Goal: Task Accomplishment & Management: Use online tool/utility

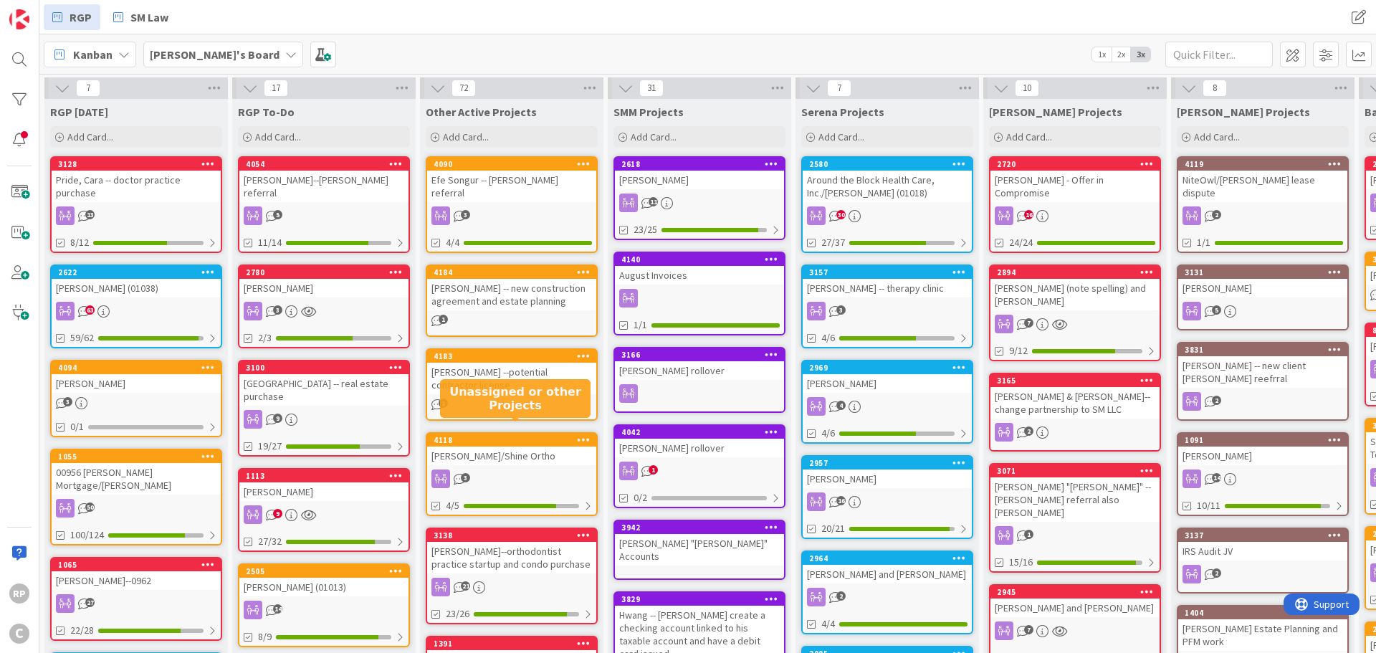
click at [555, 469] on div "3" at bounding box center [511, 478] width 169 height 19
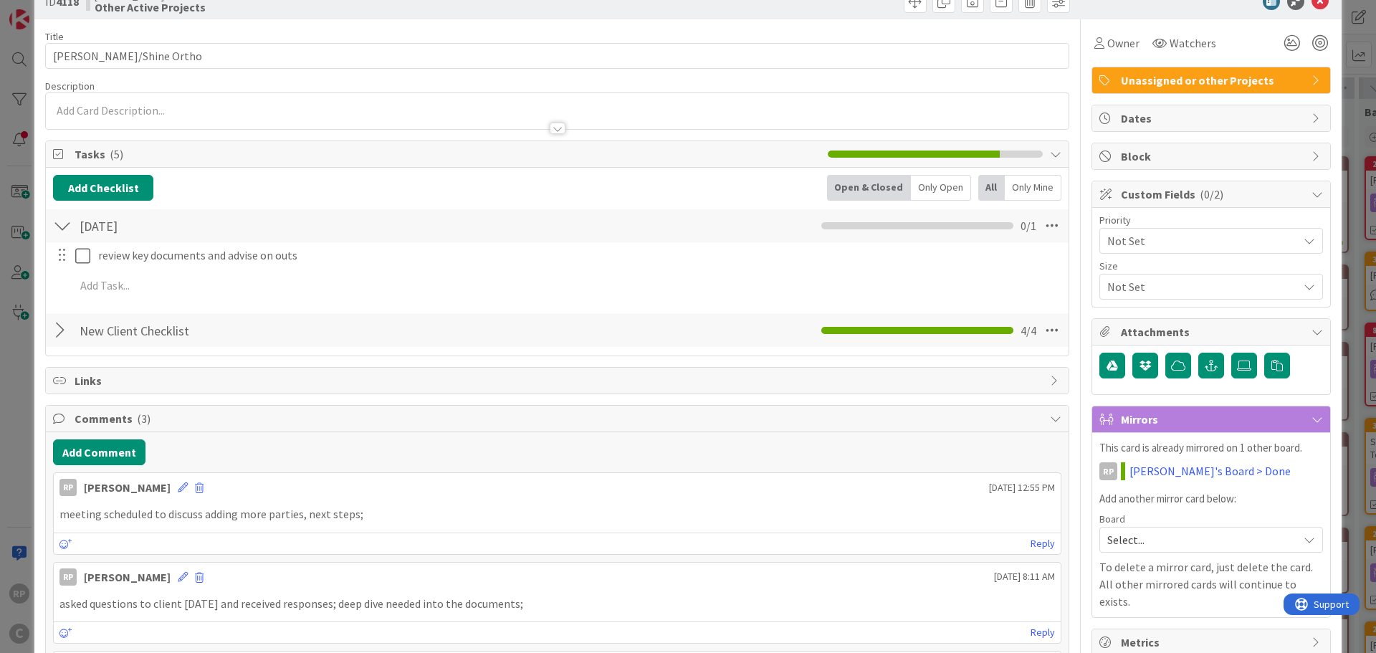
scroll to position [72, 0]
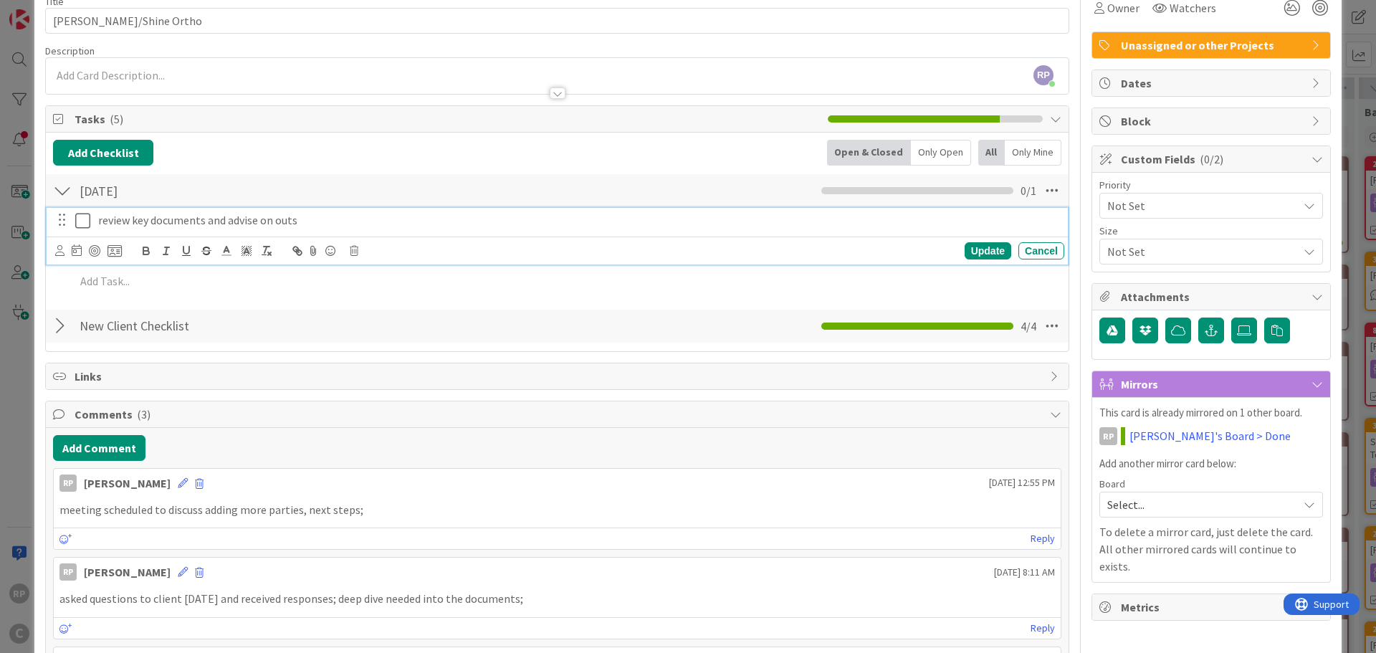
click at [82, 231] on button at bounding box center [83, 220] width 17 height 23
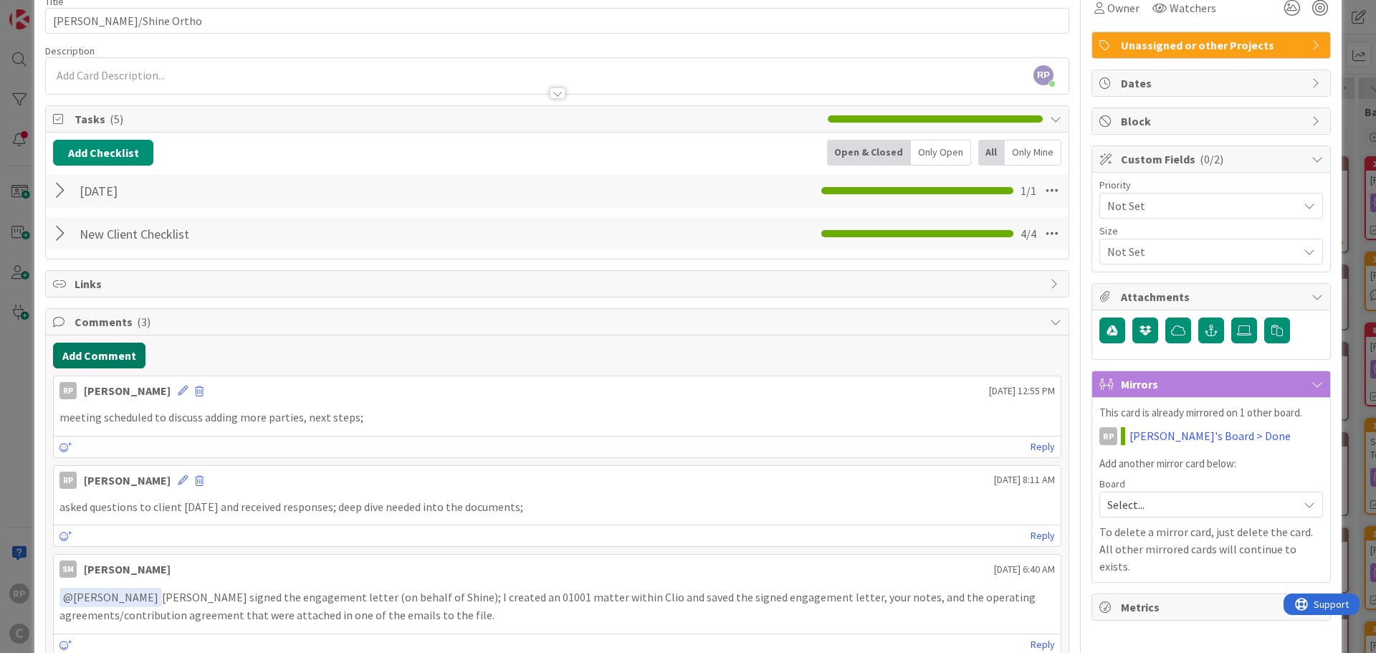
click at [97, 350] on button "Add Comment" at bounding box center [99, 356] width 92 height 26
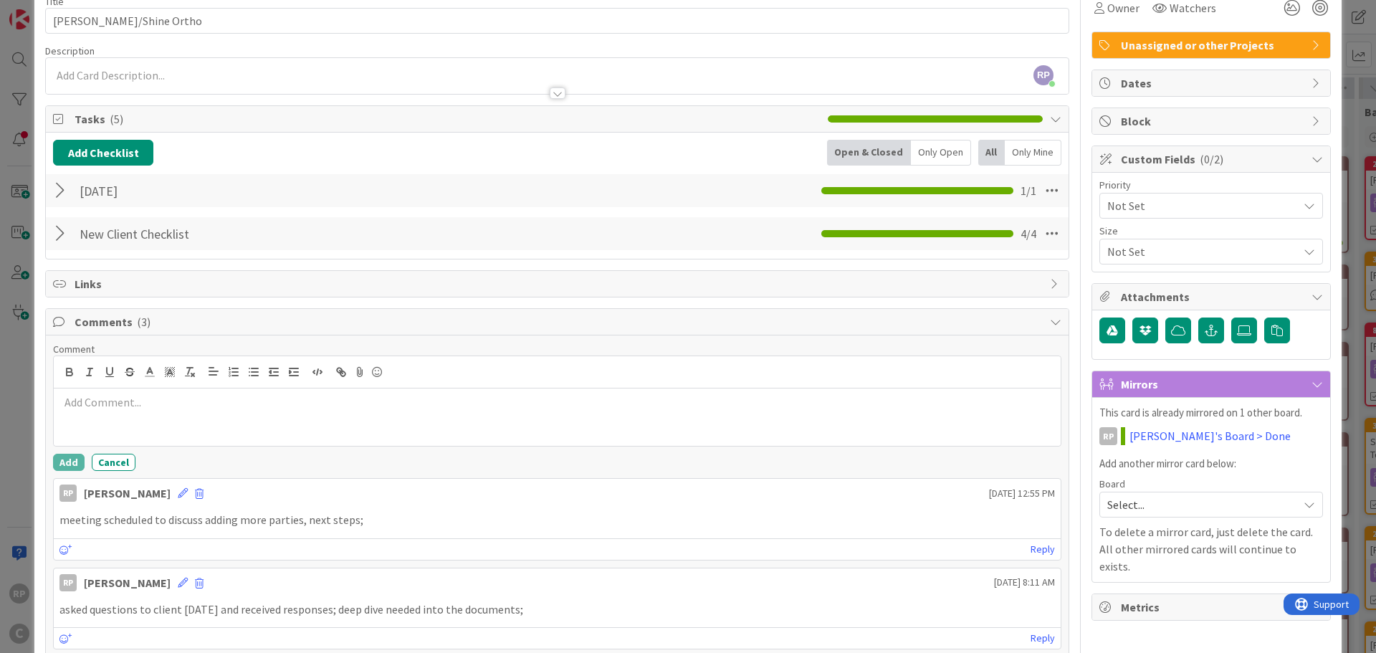
click at [94, 418] on div at bounding box center [557, 416] width 1007 height 57
click at [65, 456] on button "Add" at bounding box center [69, 462] width 32 height 17
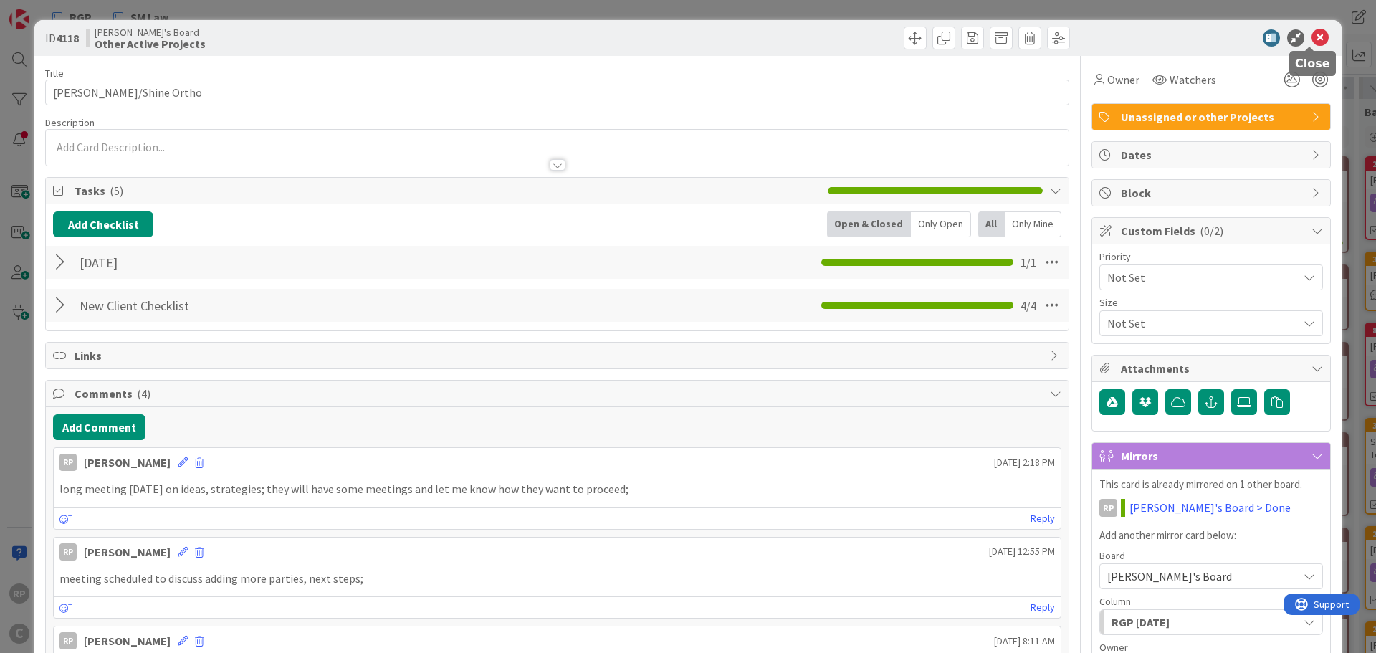
click at [1311, 34] on icon at bounding box center [1319, 37] width 17 height 17
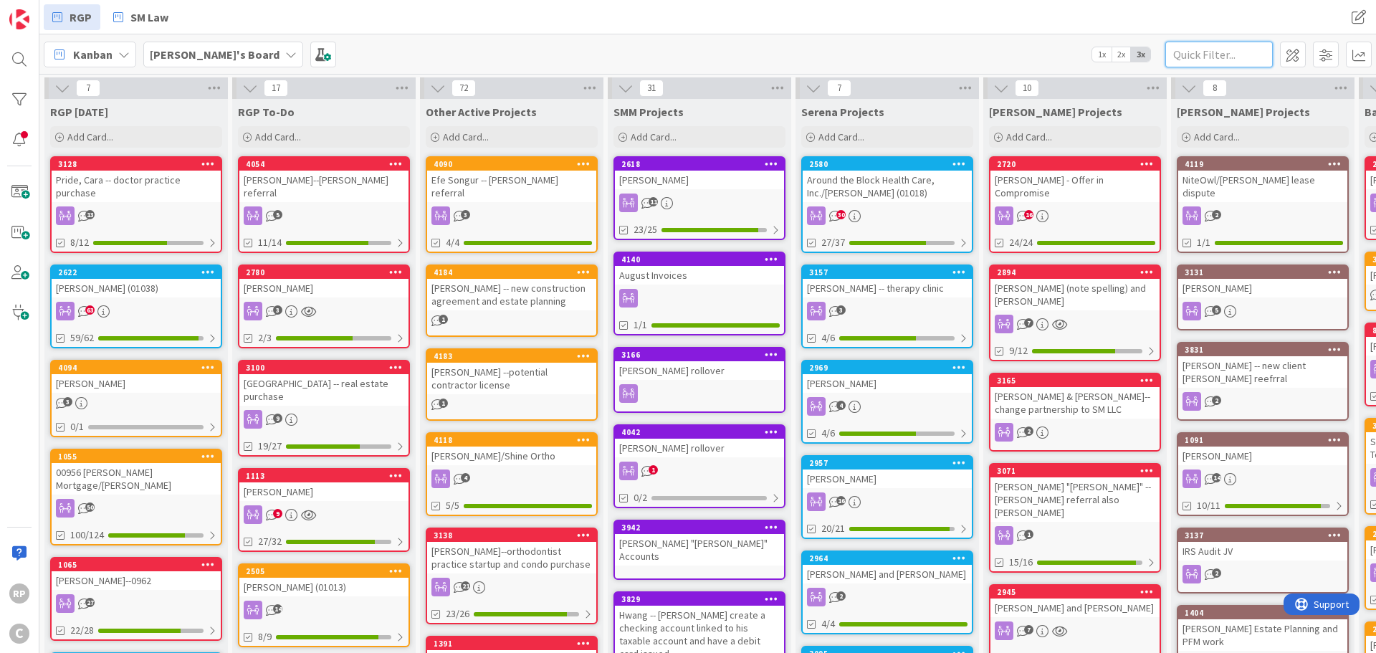
click at [1209, 49] on input "text" at bounding box center [1218, 55] width 107 height 26
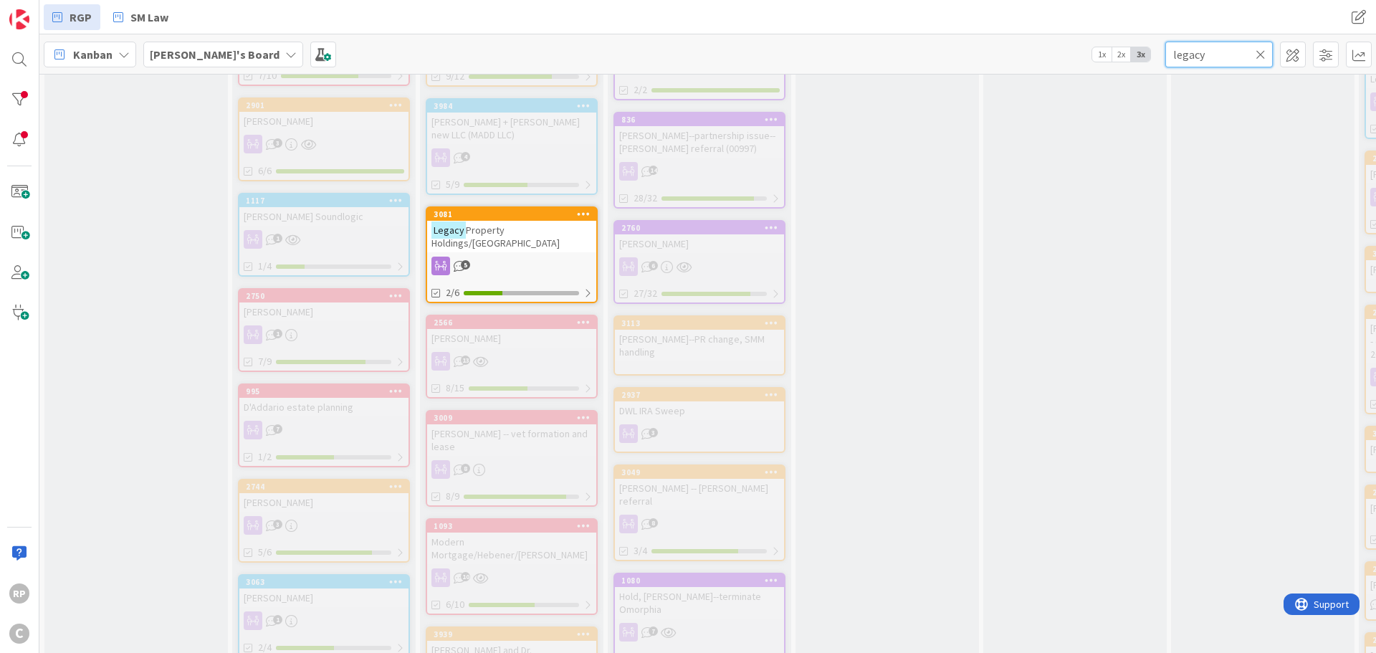
scroll to position [1003, 0]
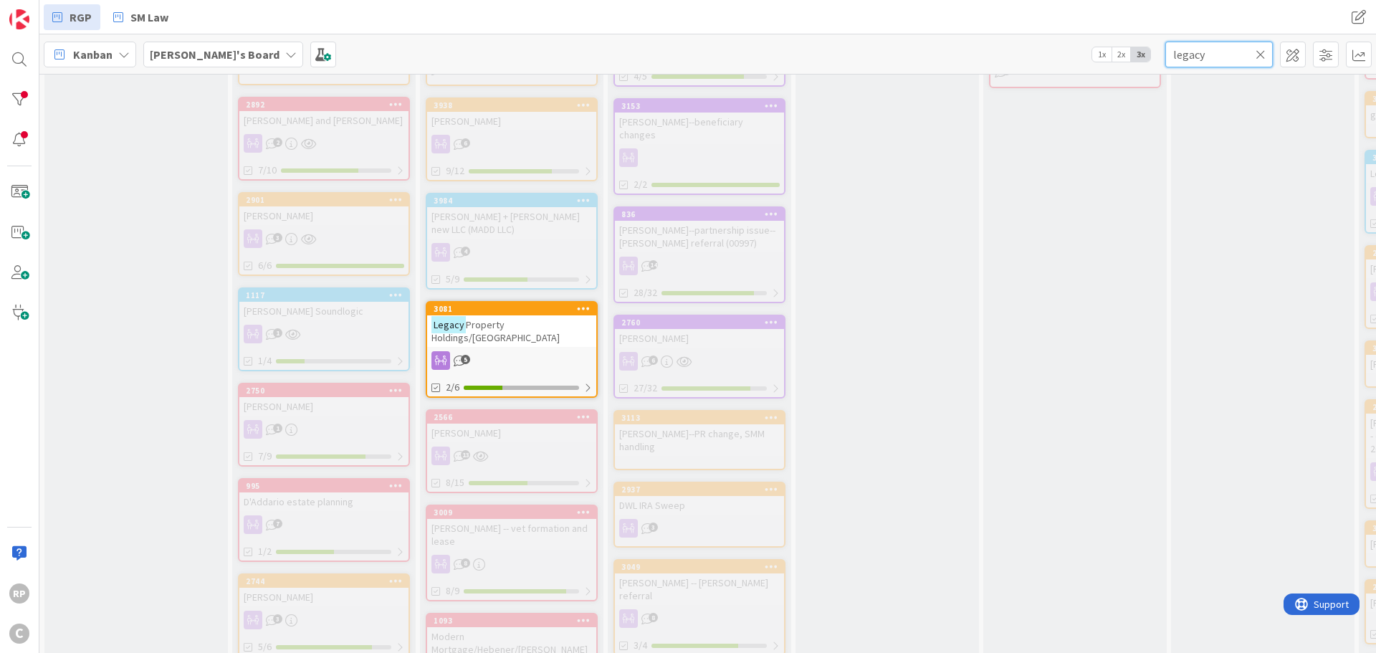
type input "legacy"
click at [510, 304] on div "3081" at bounding box center [515, 309] width 163 height 10
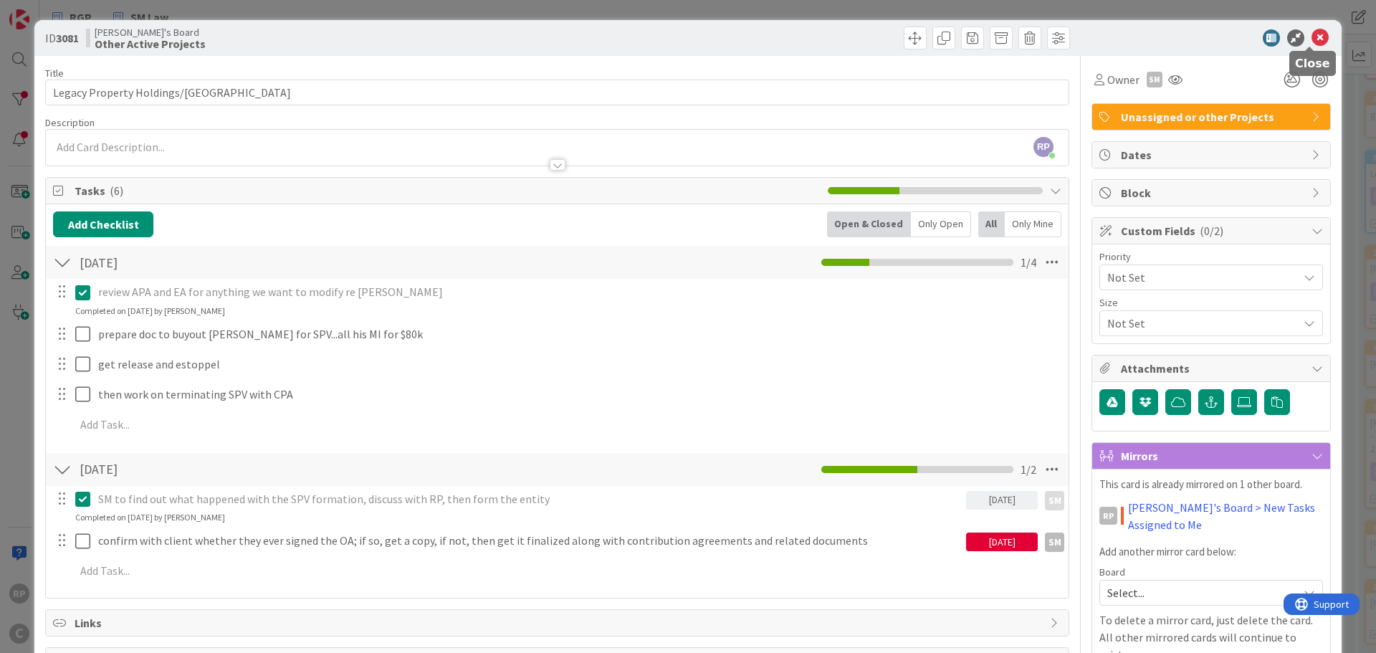
click at [1313, 36] on icon at bounding box center [1319, 37] width 17 height 17
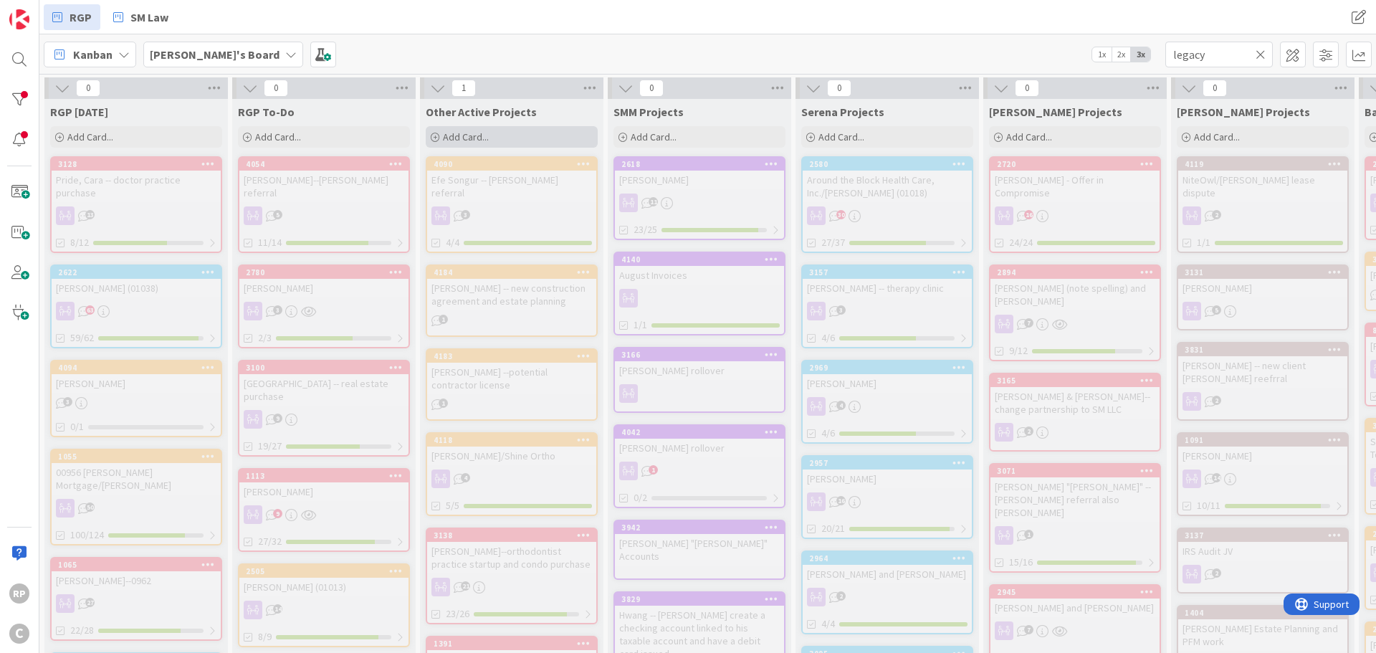
click at [540, 135] on div "Add Card..." at bounding box center [512, 136] width 172 height 21
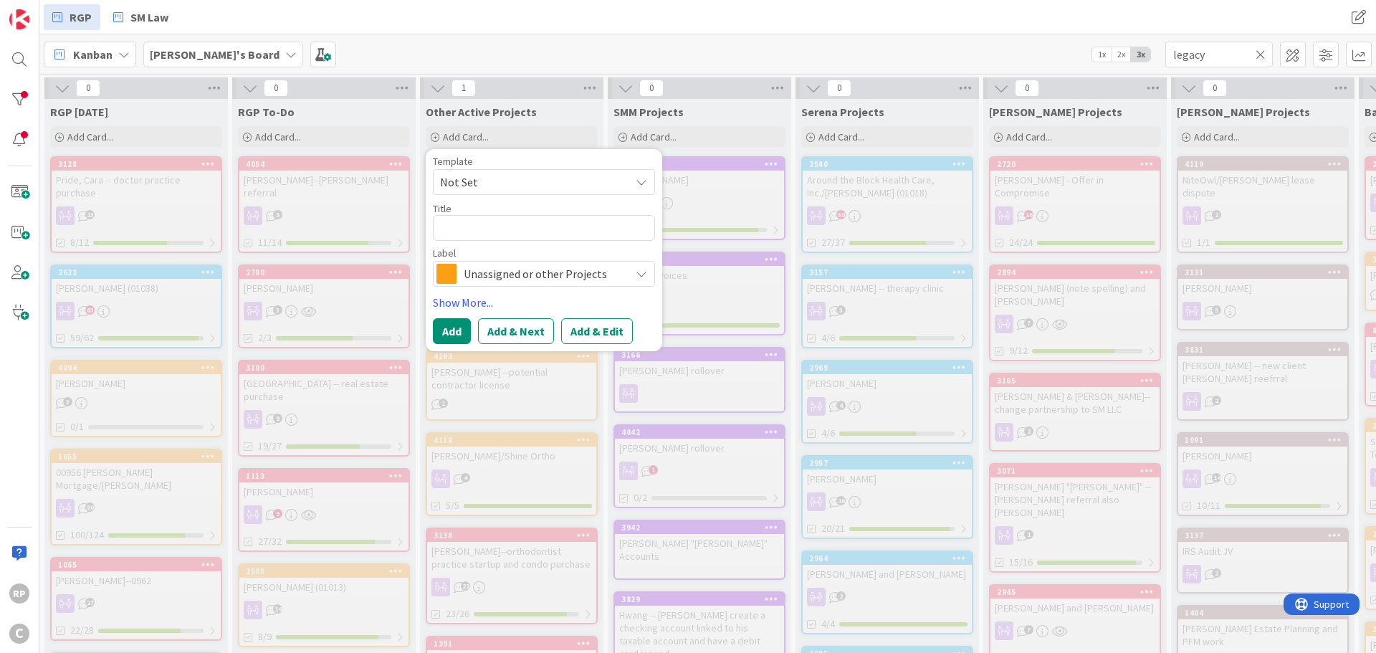
type textarea "x"
type textarea "L"
type textarea "x"
type textarea "Le"
type textarea "x"
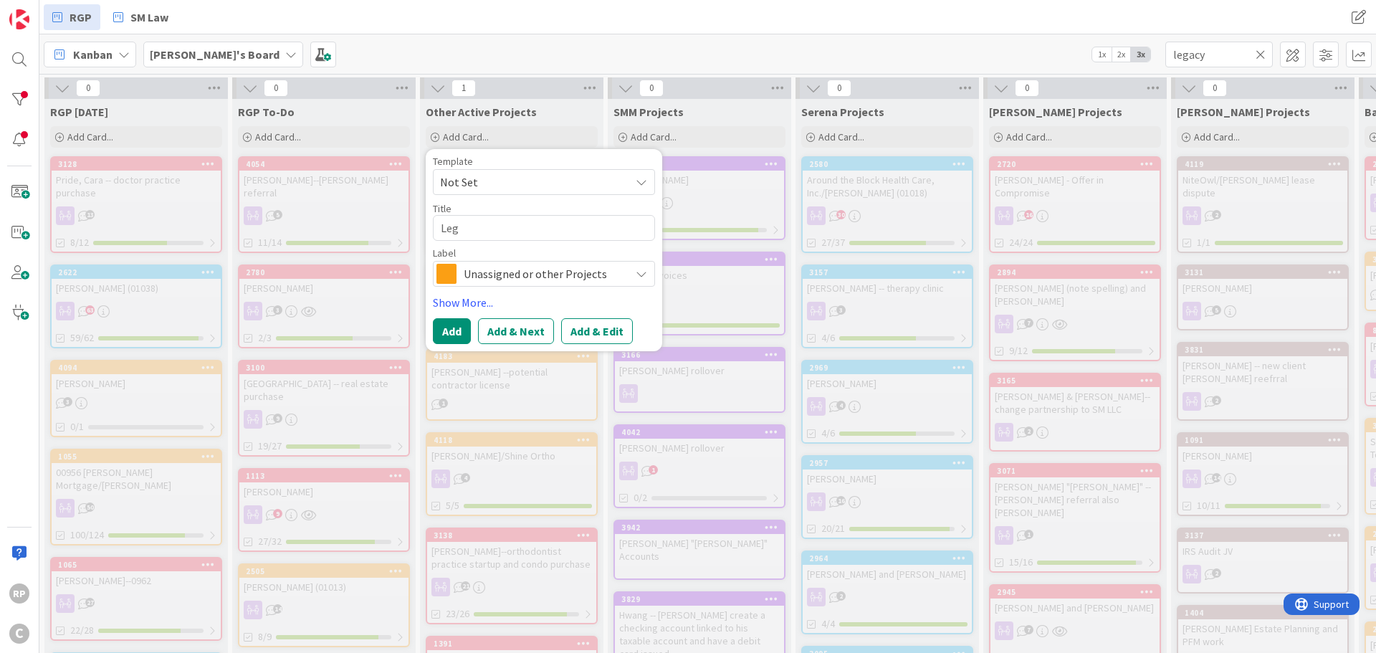
type textarea "Lega"
type textarea "x"
type textarea "Legac"
type textarea "x"
type textarea "Legacy"
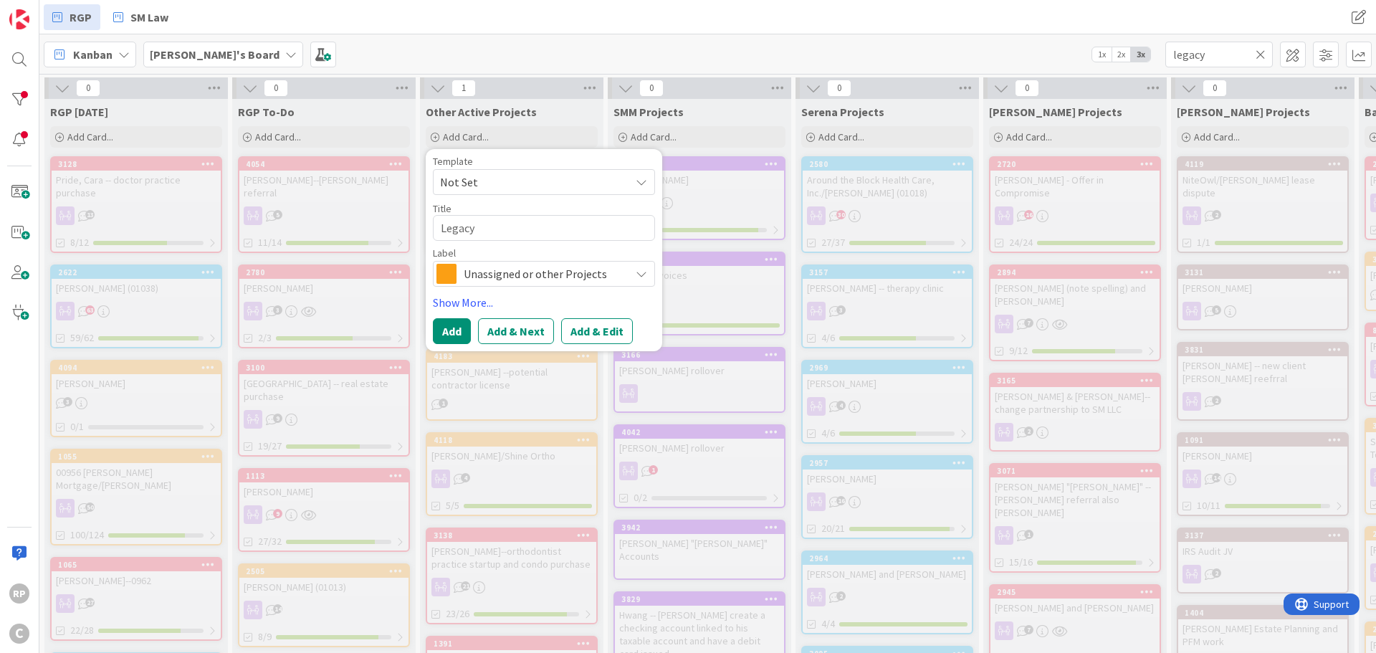
type textarea "x"
type textarea "Legacy D"
type textarea "x"
type textarea "Legacy Den"
type textarea "x"
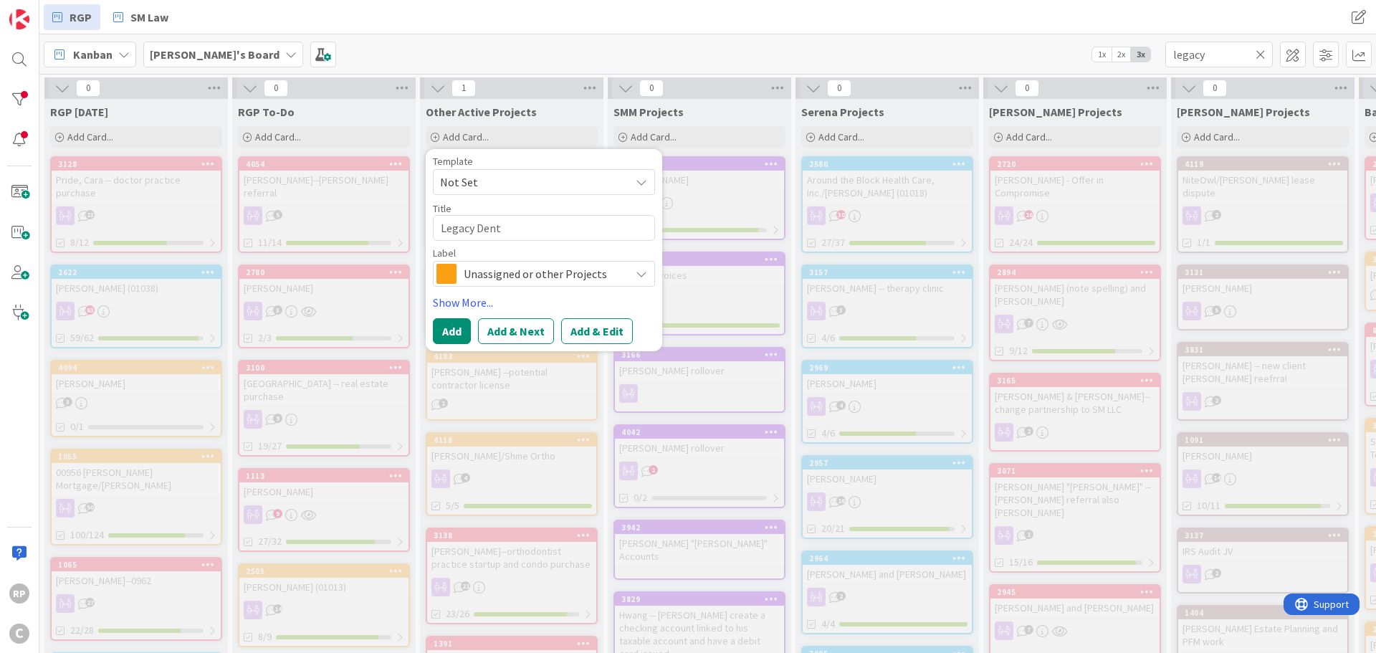
type textarea "Legacy Denta"
type textarea "x"
type textarea "Legacy Dental"
type textarea "x"
type textarea "Legacy Dental Ma"
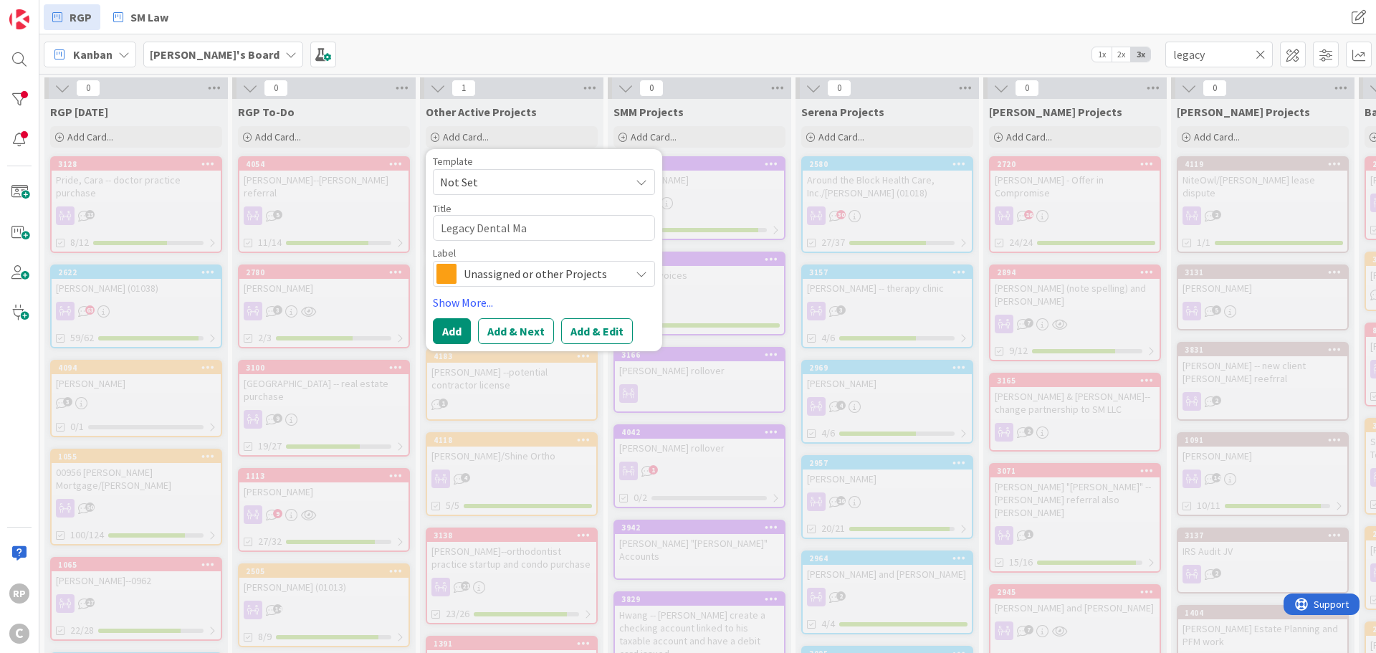
type textarea "x"
type textarea "Legacy Dental Man"
type textarea "x"
type textarea "Legacy Dental Manag"
type textarea "x"
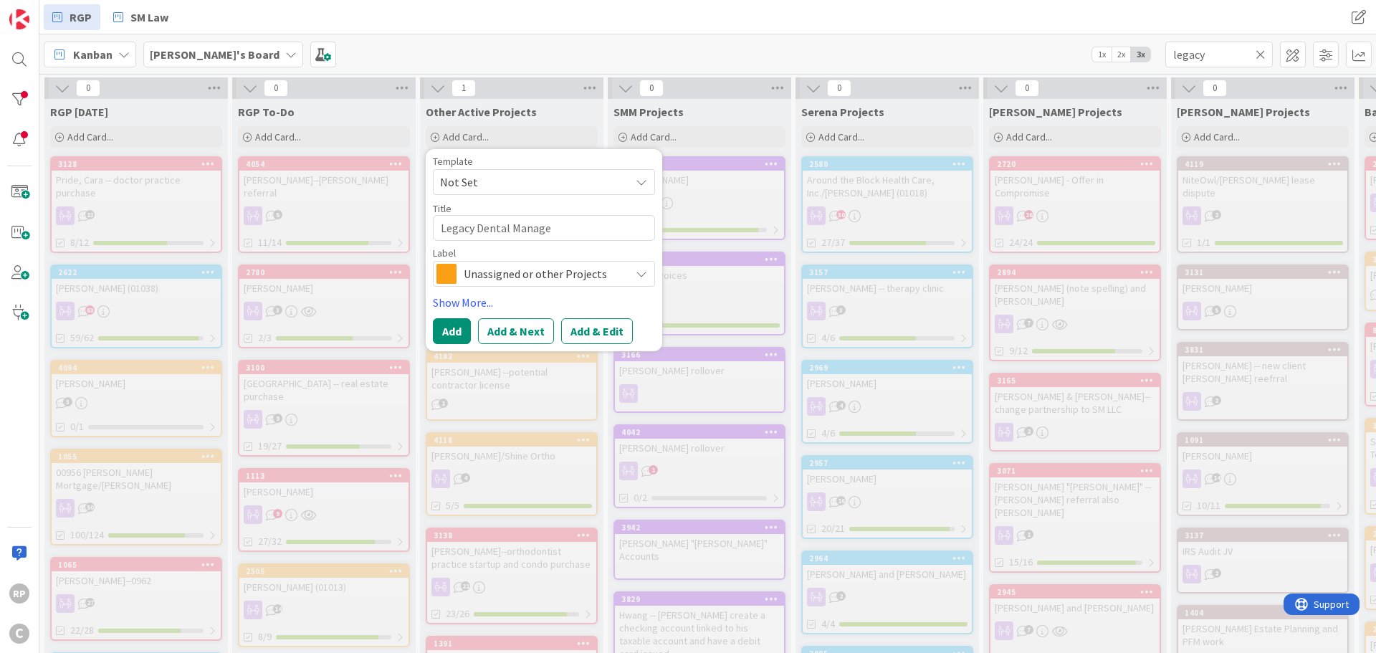
type textarea "Legacy Dental Managem"
type textarea "x"
type textarea "Legacy Dental Manageme"
type textarea "x"
type textarea "Legacy Dental Managemen"
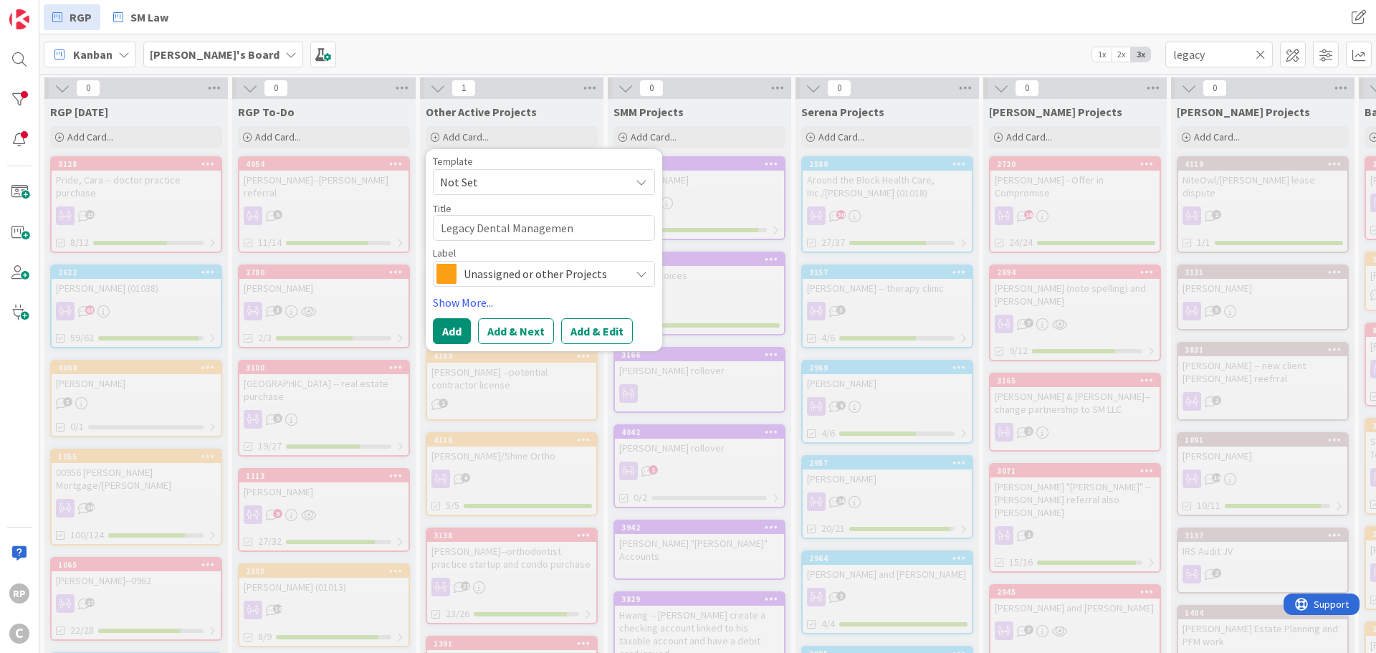
type textarea "x"
type textarea "Legacy Dental Management"
type textarea "x"
type textarea "Legacy Dental Management-"
type textarea "x"
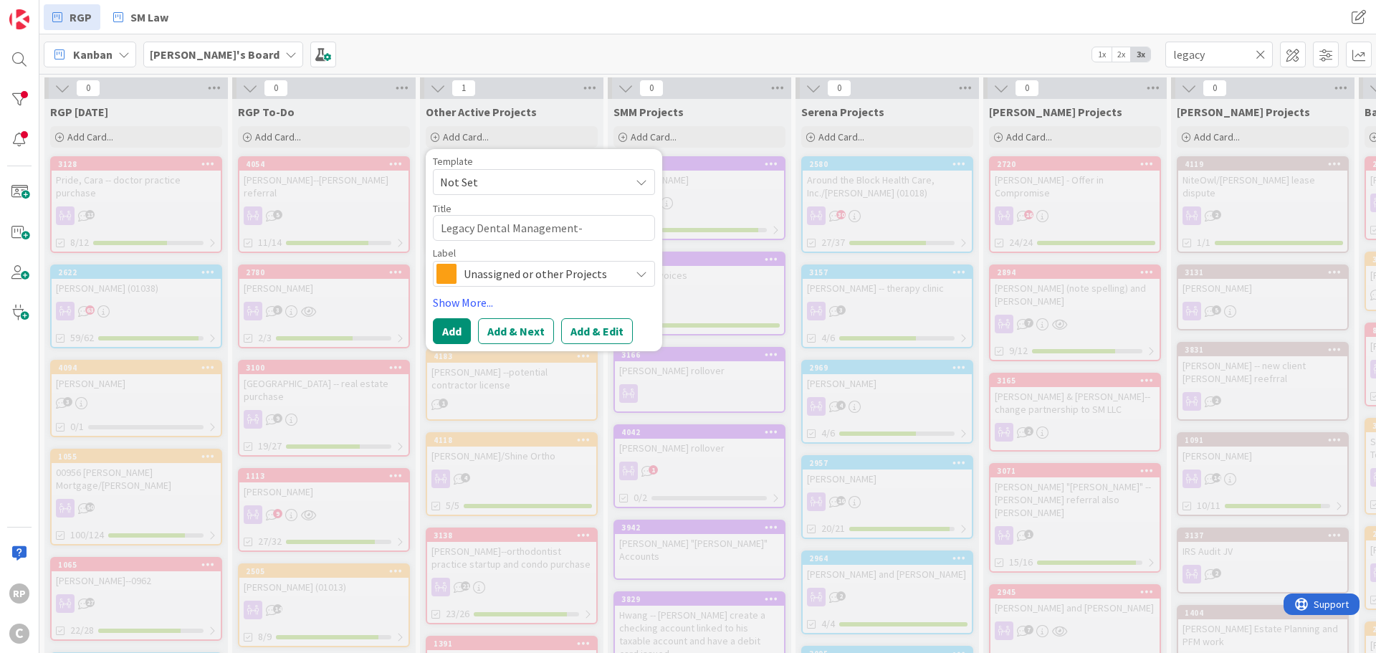
type textarea "Legacy Dental Management--"
type textarea "x"
type textarea "Legacy Dental Management--El"
type textarea "x"
type textarea "Legacy Dental Management--Elk"
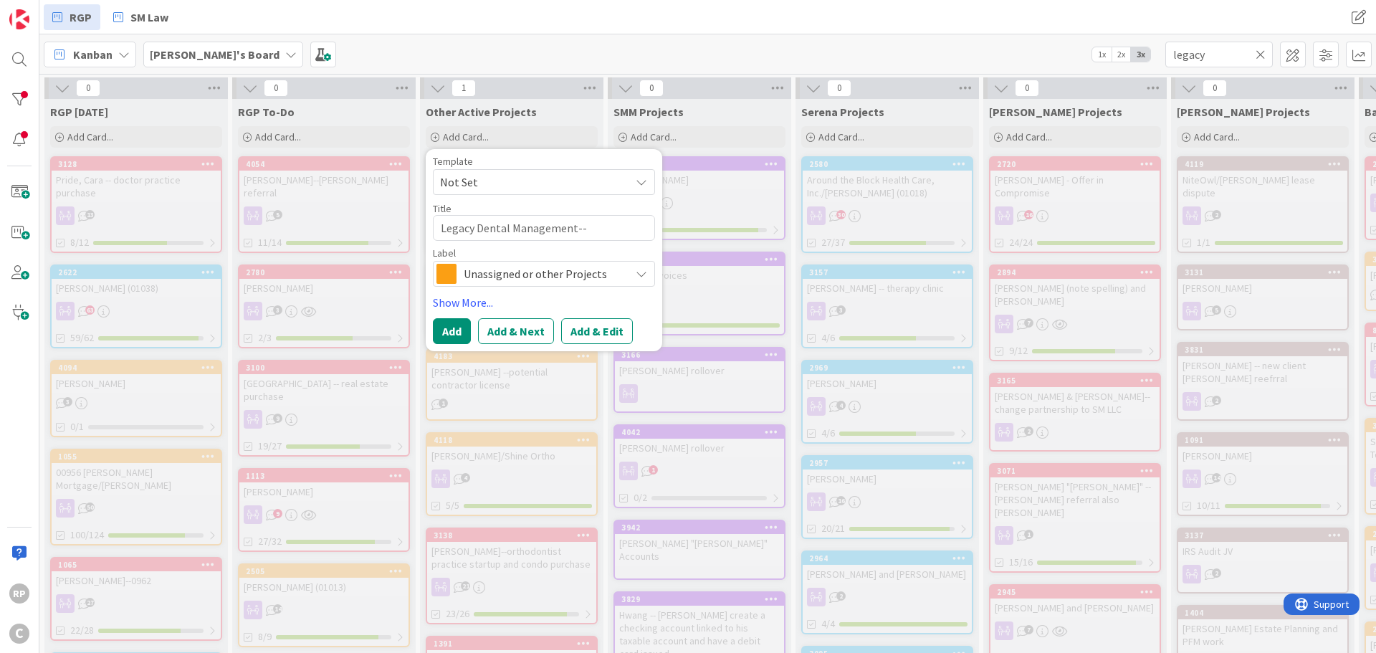
type textarea "x"
type textarea "Legacy Dental Management--Elki"
type textarea "x"
type textarea "Legacy Dental Management--Elkin"
type textarea "x"
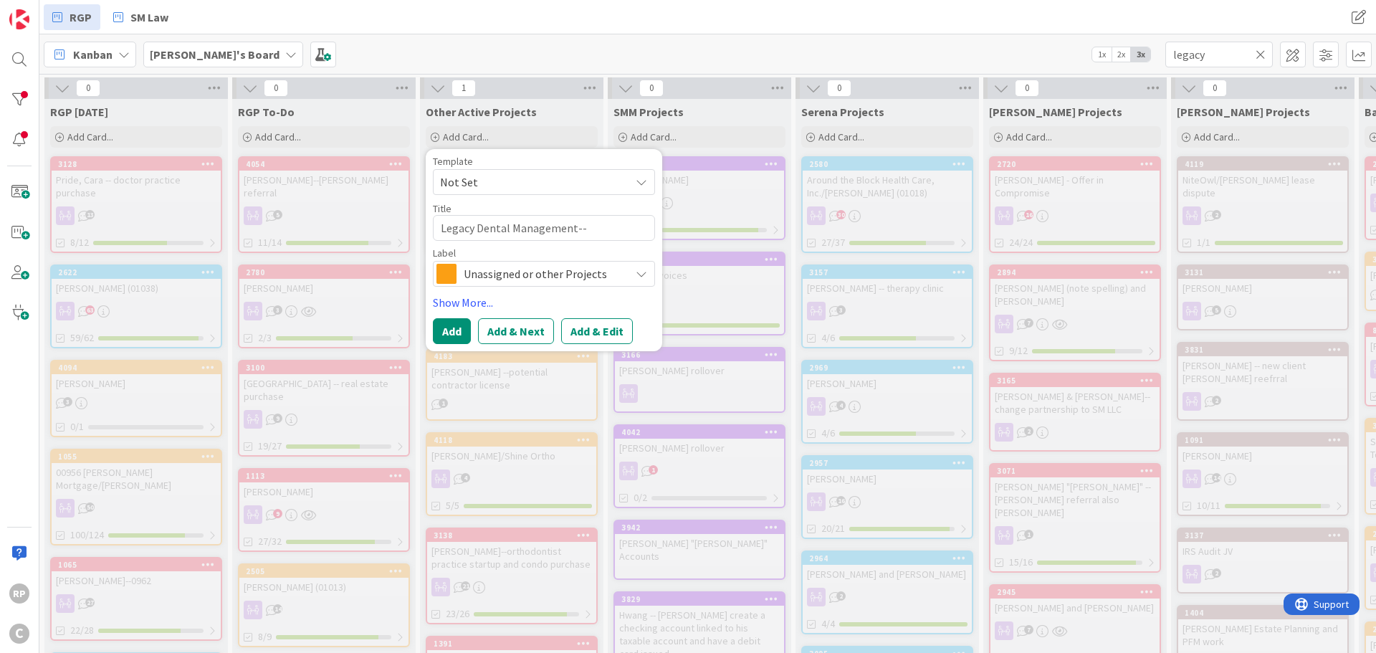
type textarea "Legacy Dental Management--Elkins"
type textarea "x"
type textarea "Legacy Dental Management--Elkins b"
type textarea "x"
type textarea "Legacy Dental Management--Elkins bu"
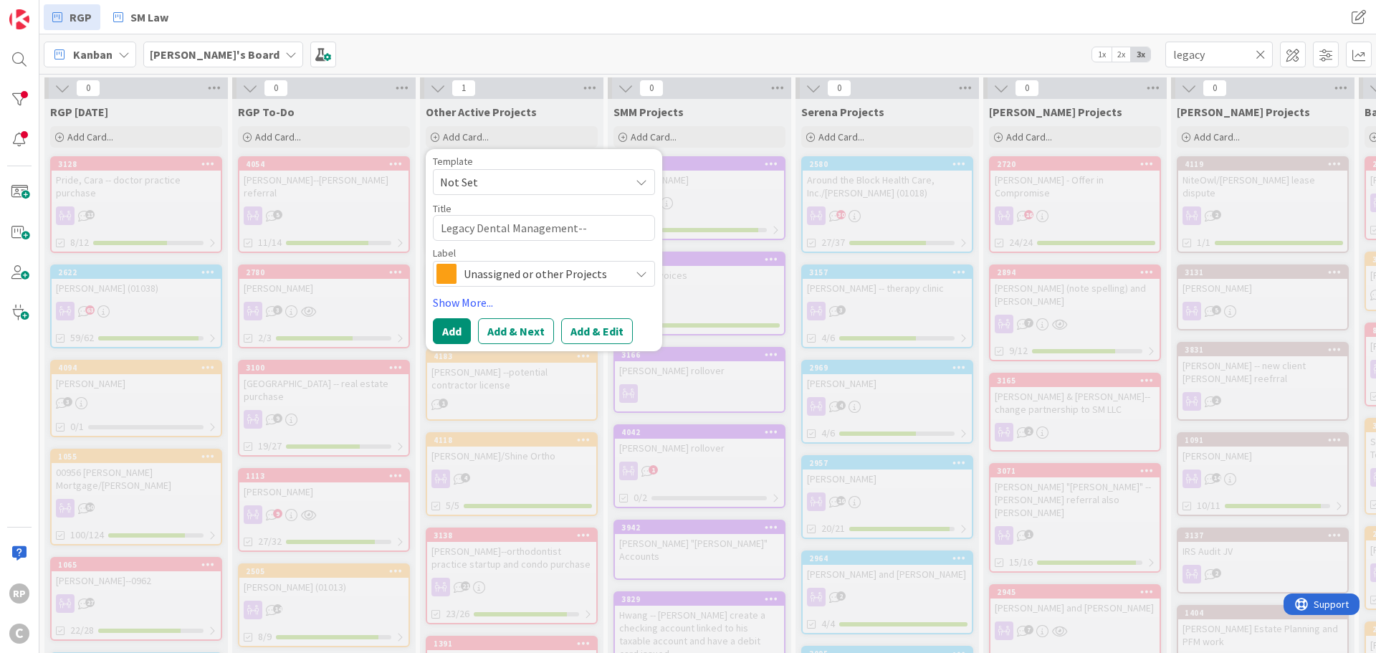
type textarea "x"
type textarea "Legacy Dental Management--Elkins buy"
type textarea "x"
type textarea "Legacy Dental Management--Elkins buyo"
type textarea "x"
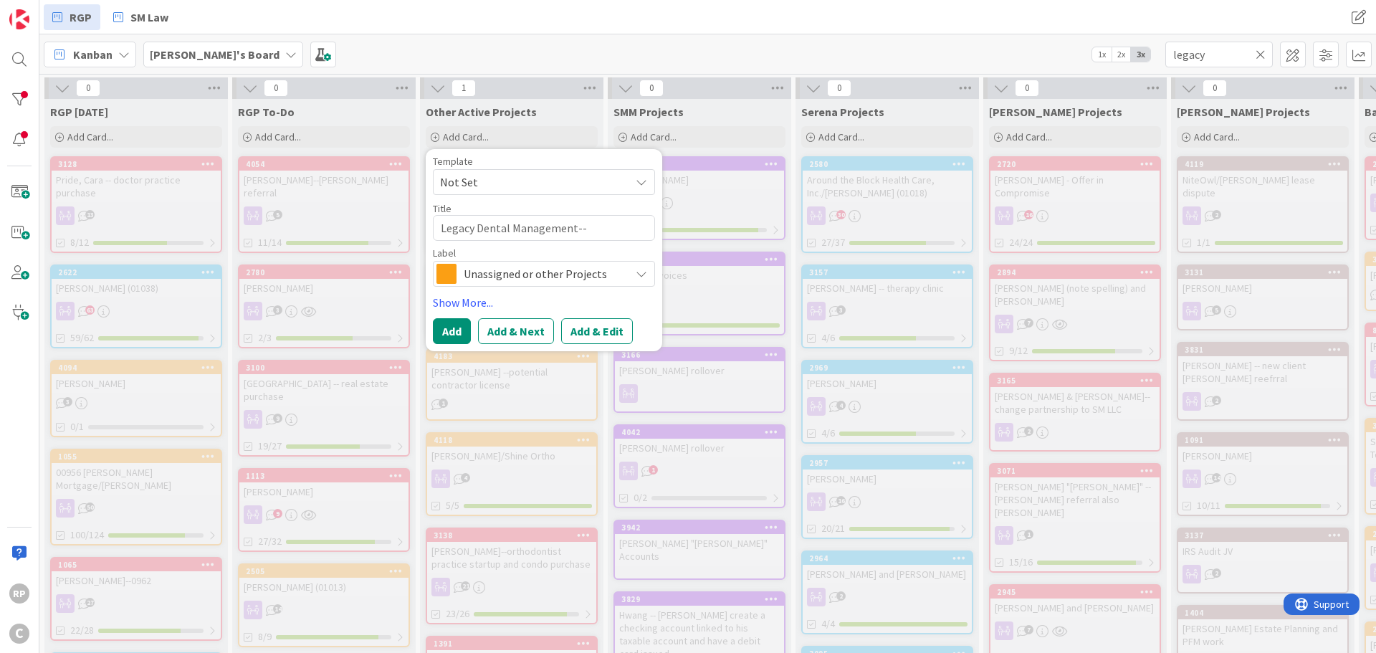
type textarea "Legacy Dental Management--Elkins buyou"
type textarea "x"
type textarea "Legacy Dental Management--Elkins buyout"
click at [452, 322] on button "Add" at bounding box center [452, 331] width 38 height 26
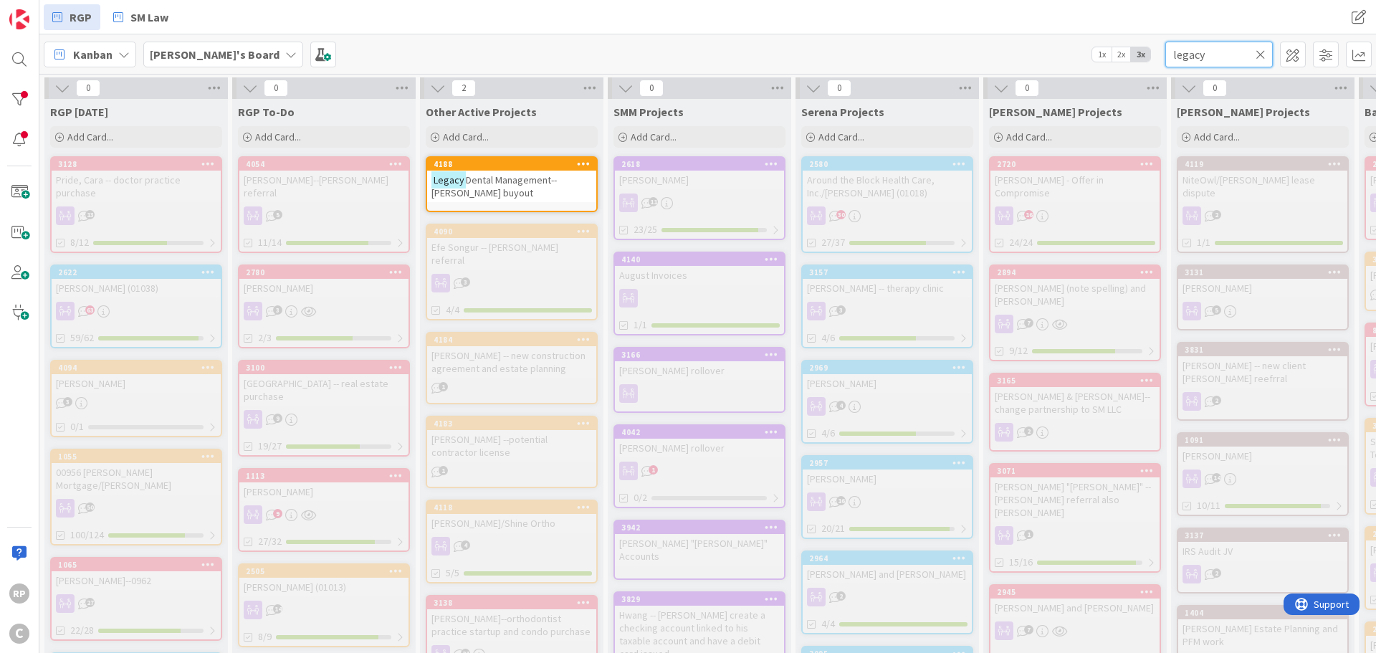
click at [1255, 52] on input "legacy" at bounding box center [1218, 55] width 107 height 26
click at [1261, 54] on icon at bounding box center [1260, 54] width 10 height 13
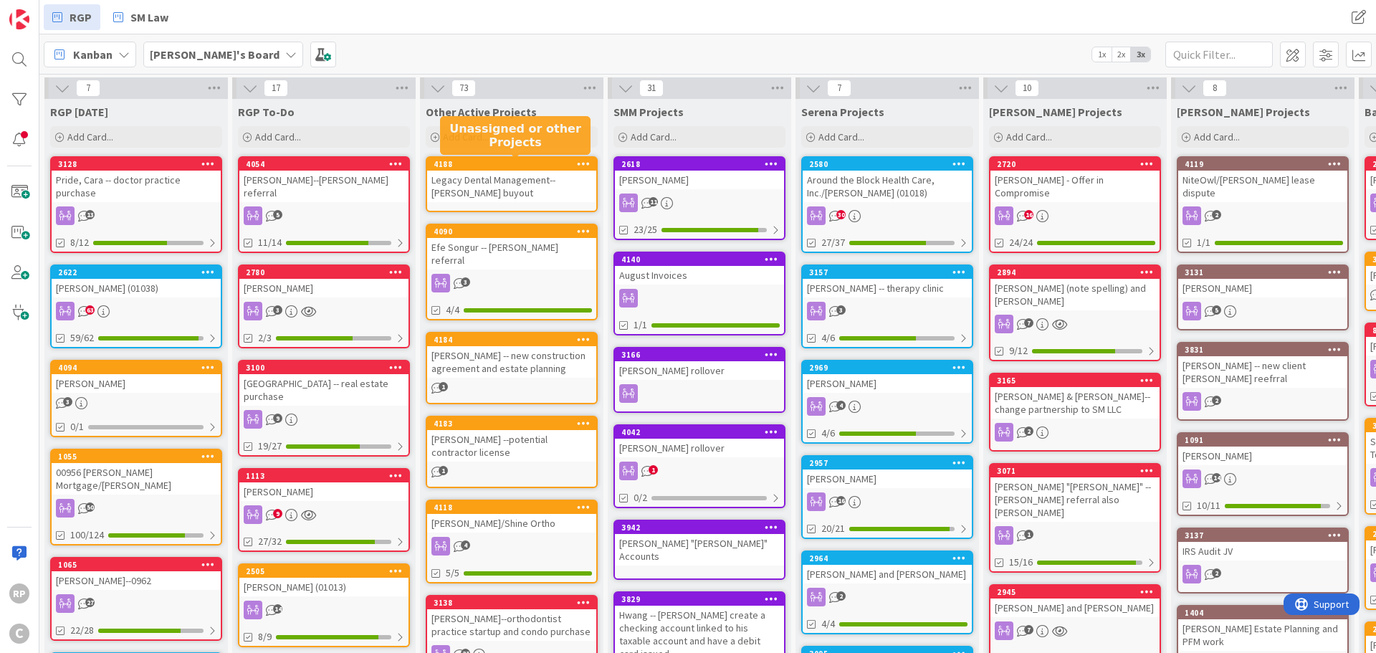
click at [528, 166] on div "4188" at bounding box center [515, 164] width 163 height 10
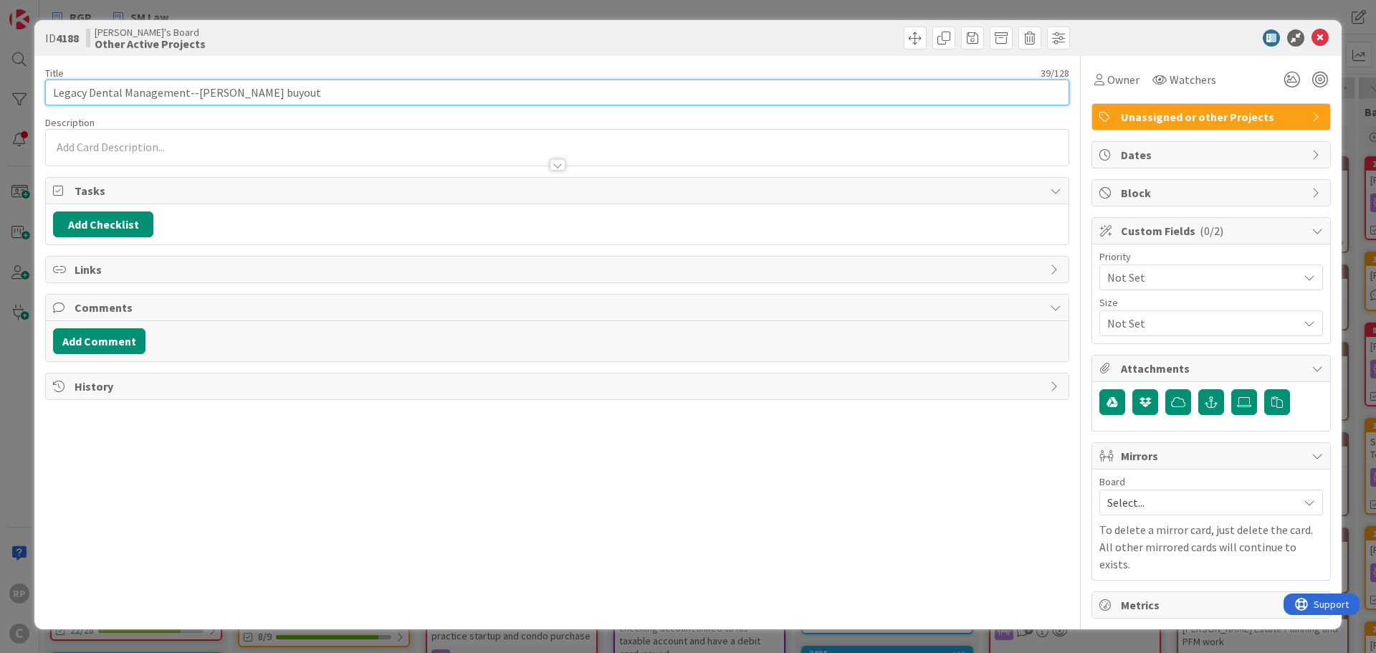
click at [186, 97] on input "Legacy Dental Management--Elkins buyout" at bounding box center [557, 93] width 1024 height 26
type input "Legacy Dental Management/Tejani--Elkins buyout"
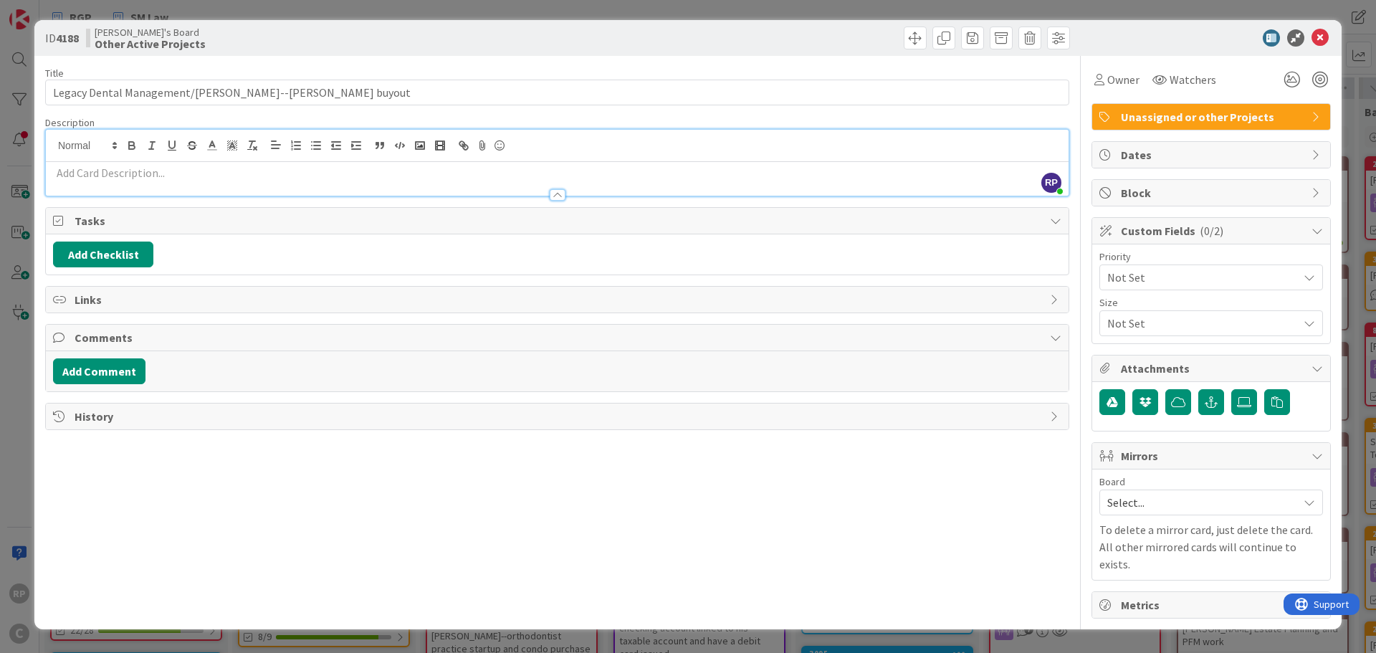
click at [304, 136] on div "RP Richard Pearce just joined" at bounding box center [557, 163] width 1023 height 66
click at [219, 188] on div at bounding box center [557, 188] width 1023 height 15
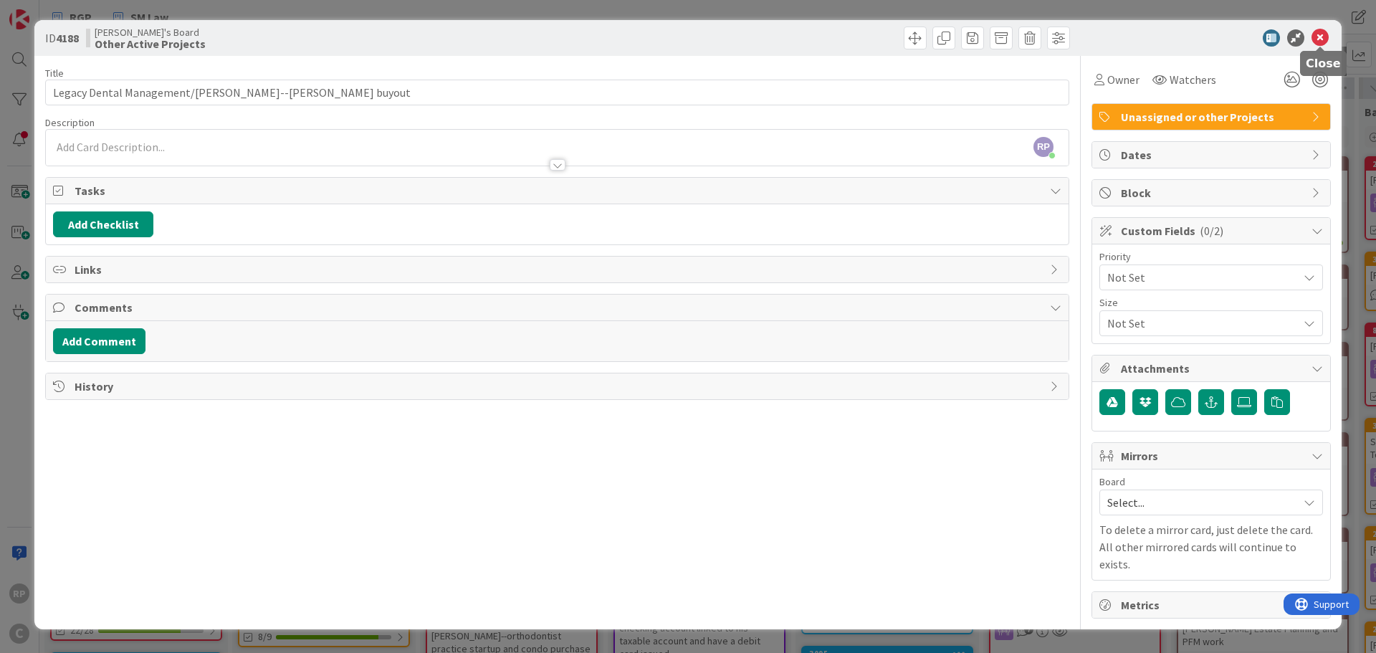
click at [1324, 34] on icon at bounding box center [1319, 37] width 17 height 17
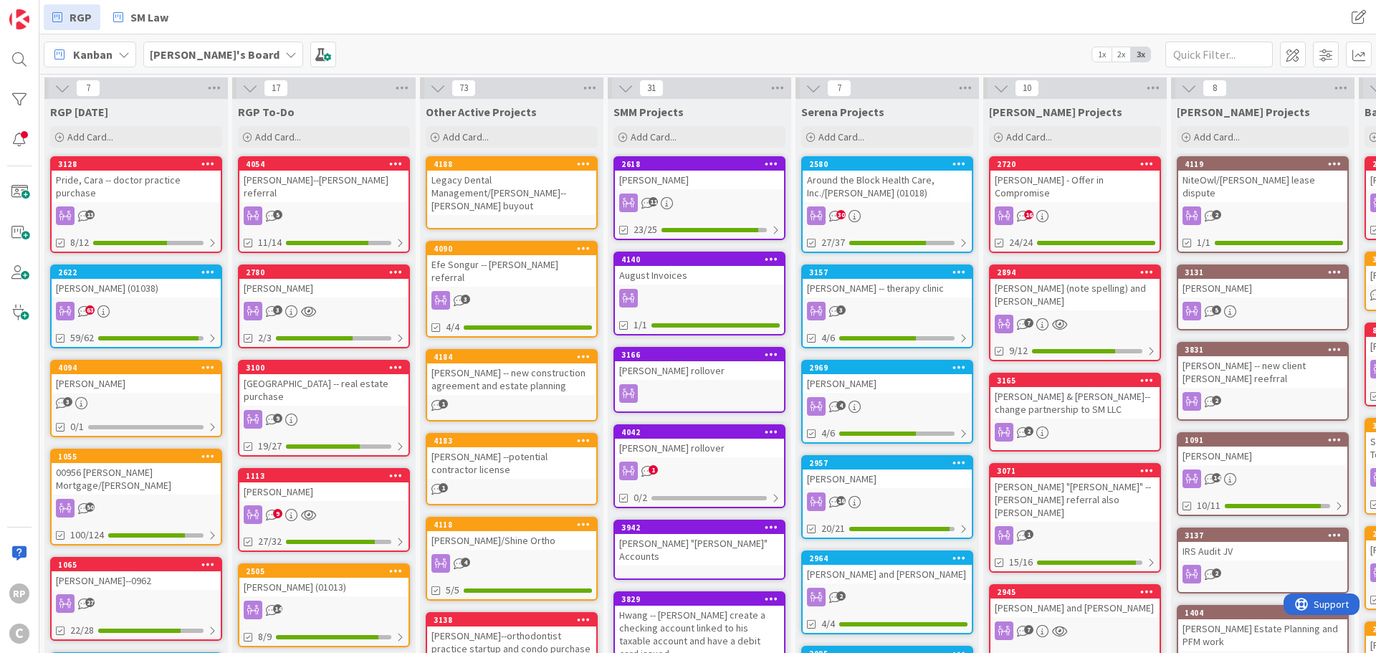
click at [463, 173] on div "Legacy Dental Management/Tejani--Elkins buyout" at bounding box center [511, 193] width 169 height 44
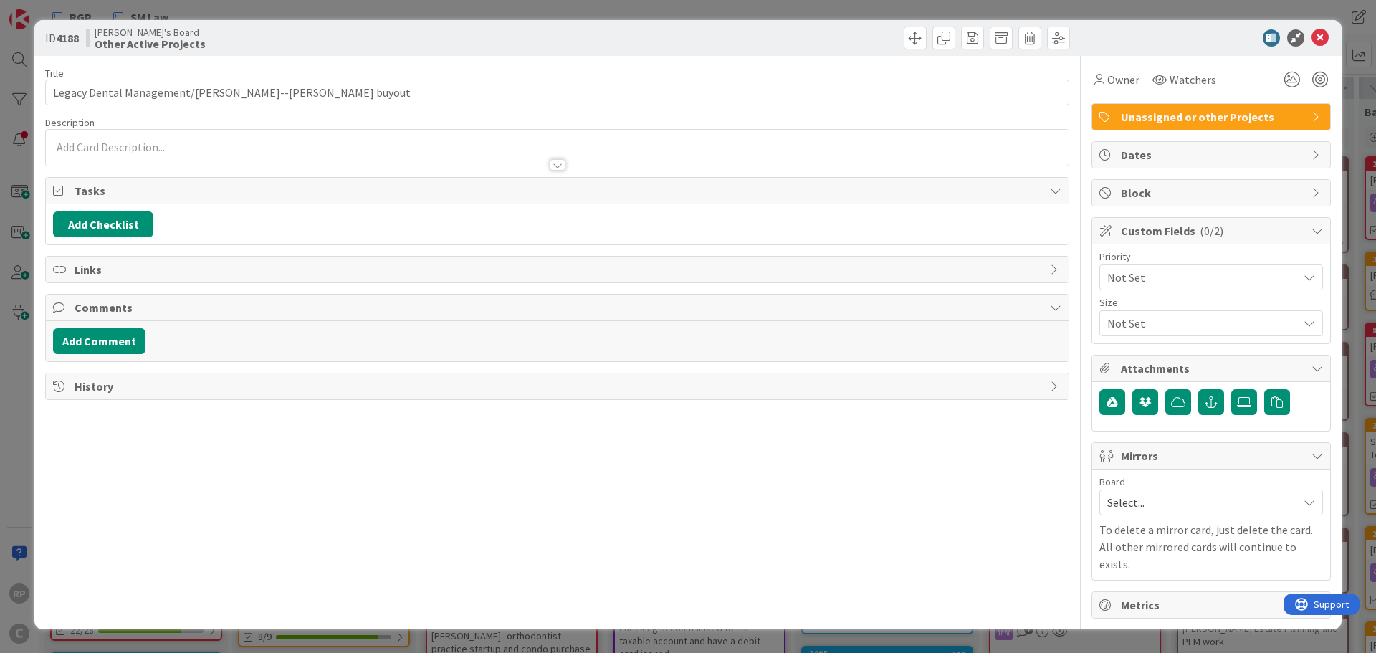
click at [98, 321] on div "Add Comment" at bounding box center [557, 341] width 1023 height 40
click at [101, 342] on button "Add Comment" at bounding box center [99, 341] width 92 height 26
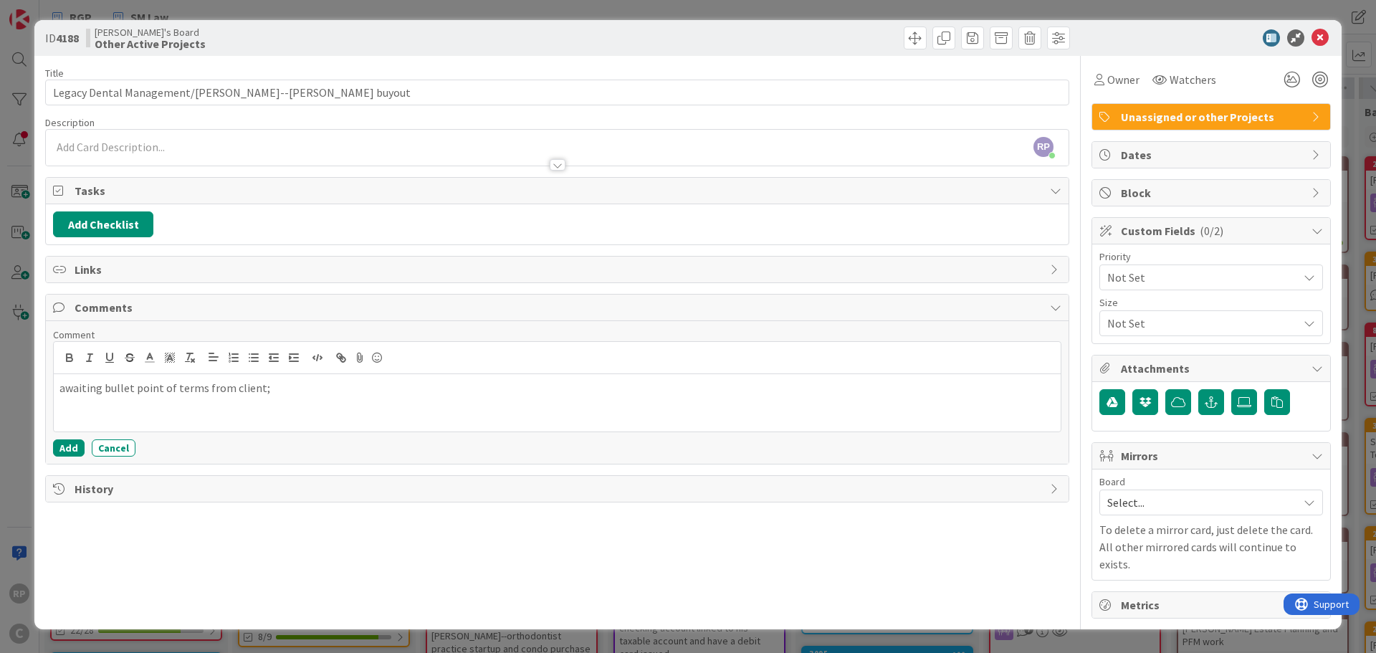
click at [60, 457] on div "Comment awaiting bullet point of terms from client; Add Cancel" at bounding box center [557, 392] width 1023 height 143
click at [63, 454] on button "Add" at bounding box center [69, 447] width 32 height 17
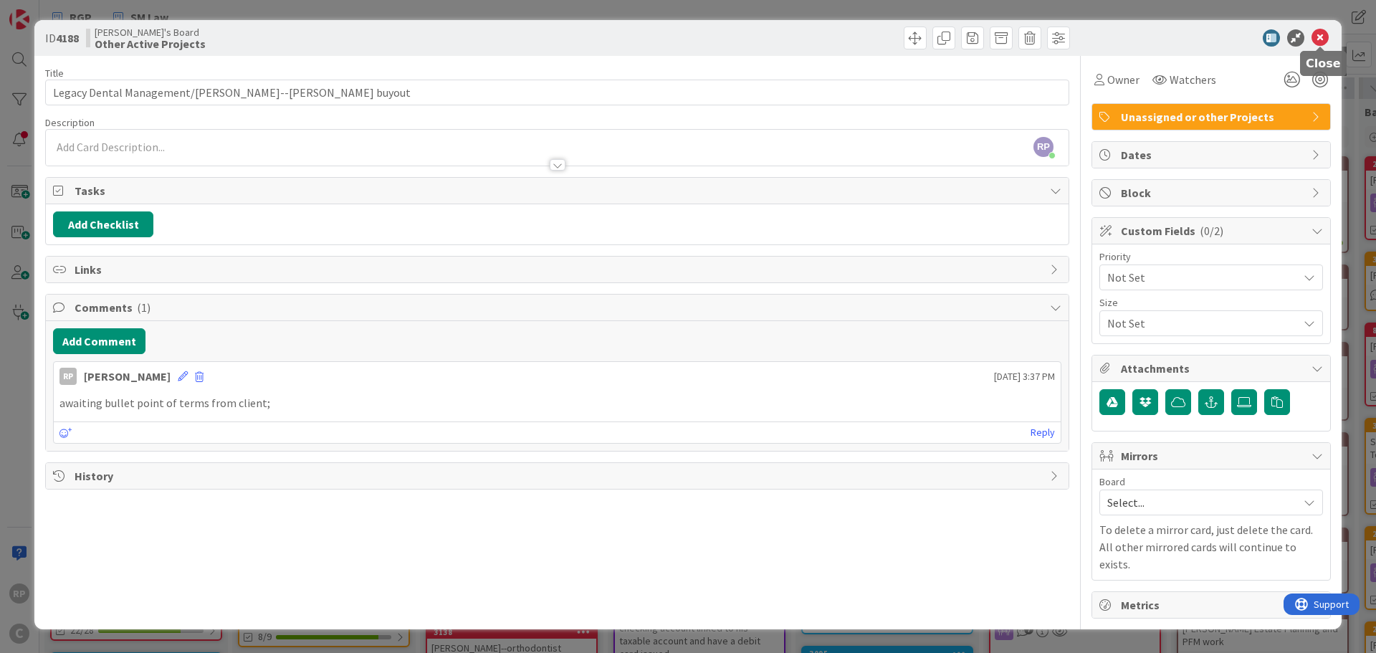
click at [1324, 44] on icon at bounding box center [1319, 37] width 17 height 17
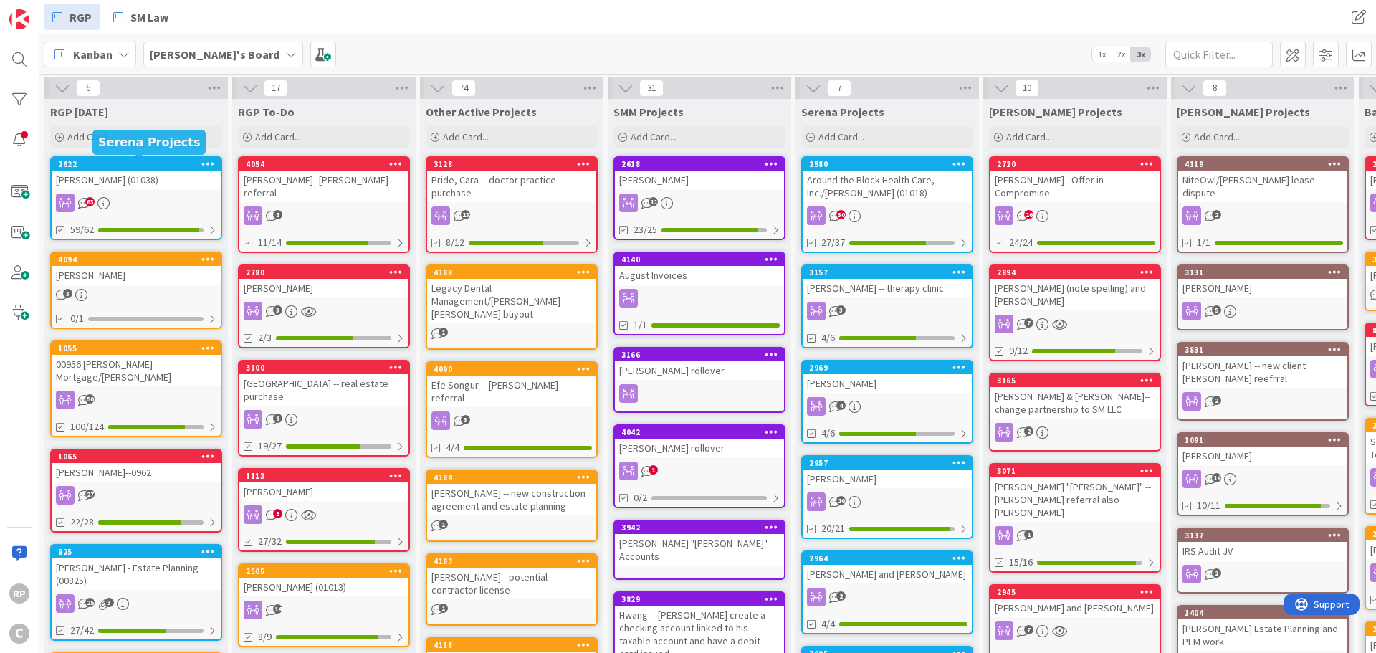
click at [504, 187] on div "Pride, Cara -- doctor practice purchase" at bounding box center [511, 187] width 169 height 32
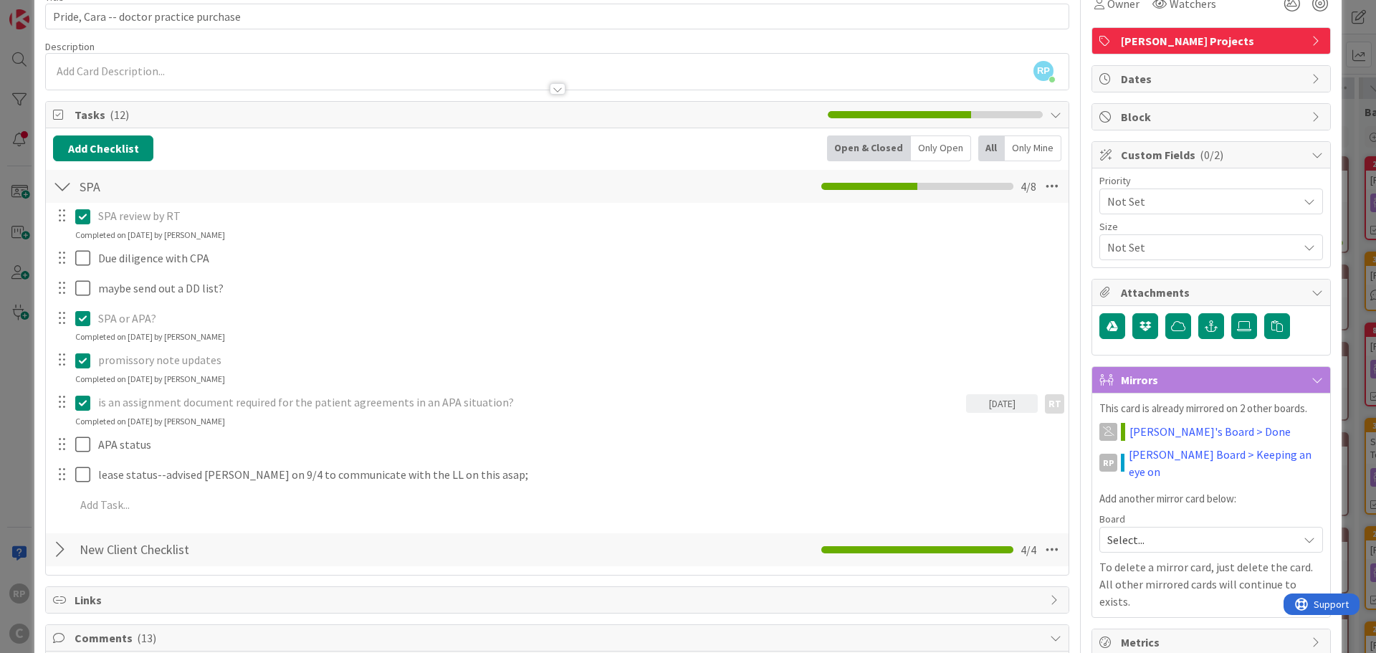
scroll to position [143, 0]
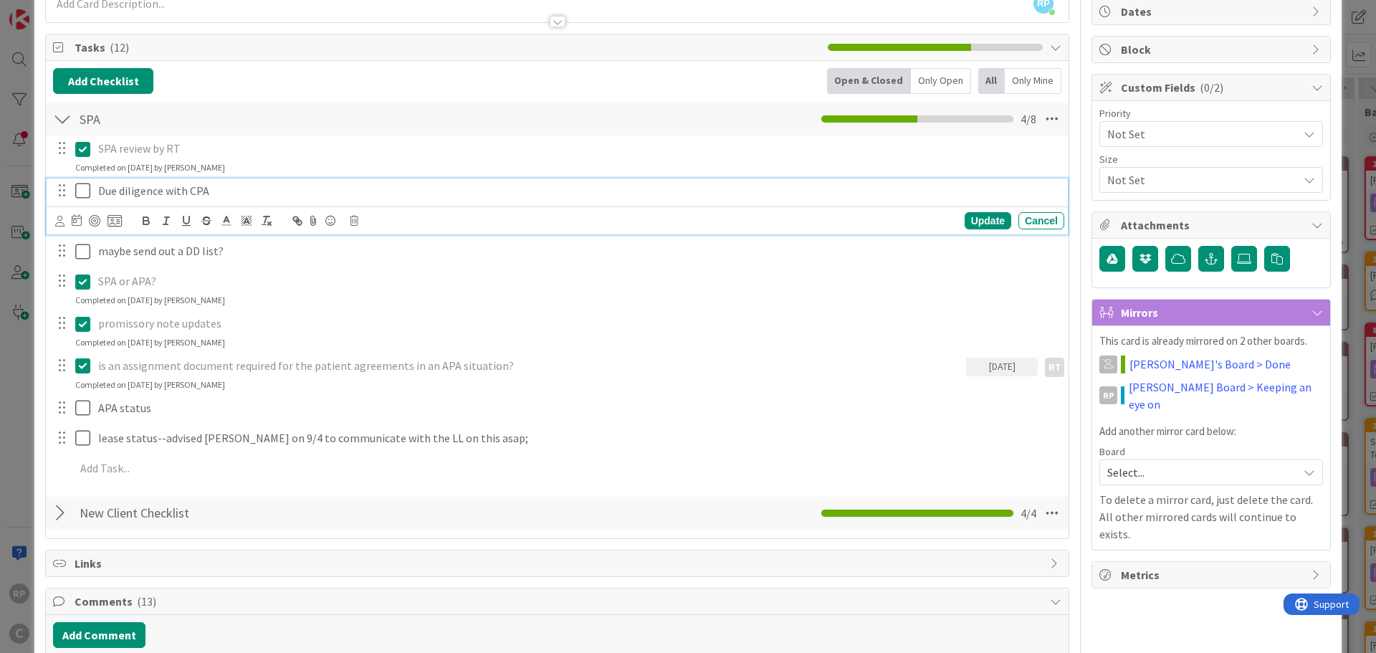
drag, startPoint x: 84, startPoint y: 190, endPoint x: 82, endPoint y: 202, distance: 12.3
click at [84, 191] on icon at bounding box center [82, 190] width 15 height 17
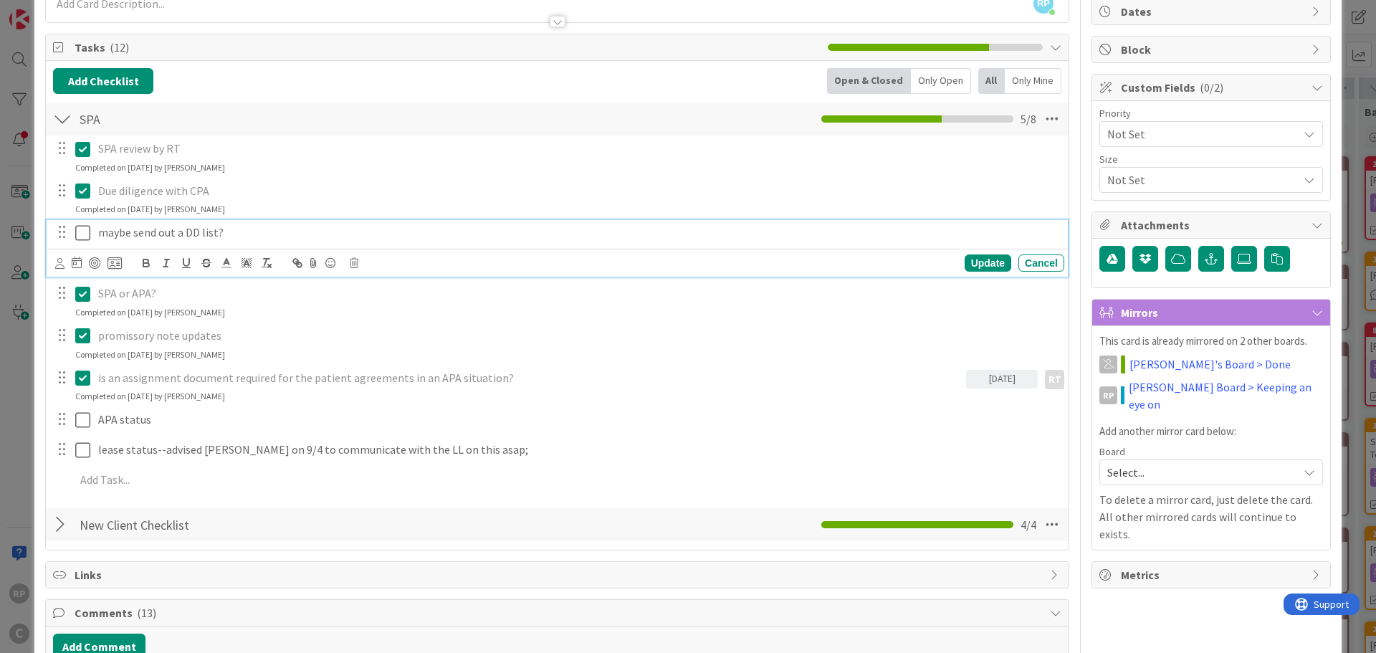
click at [81, 229] on icon at bounding box center [82, 232] width 15 height 17
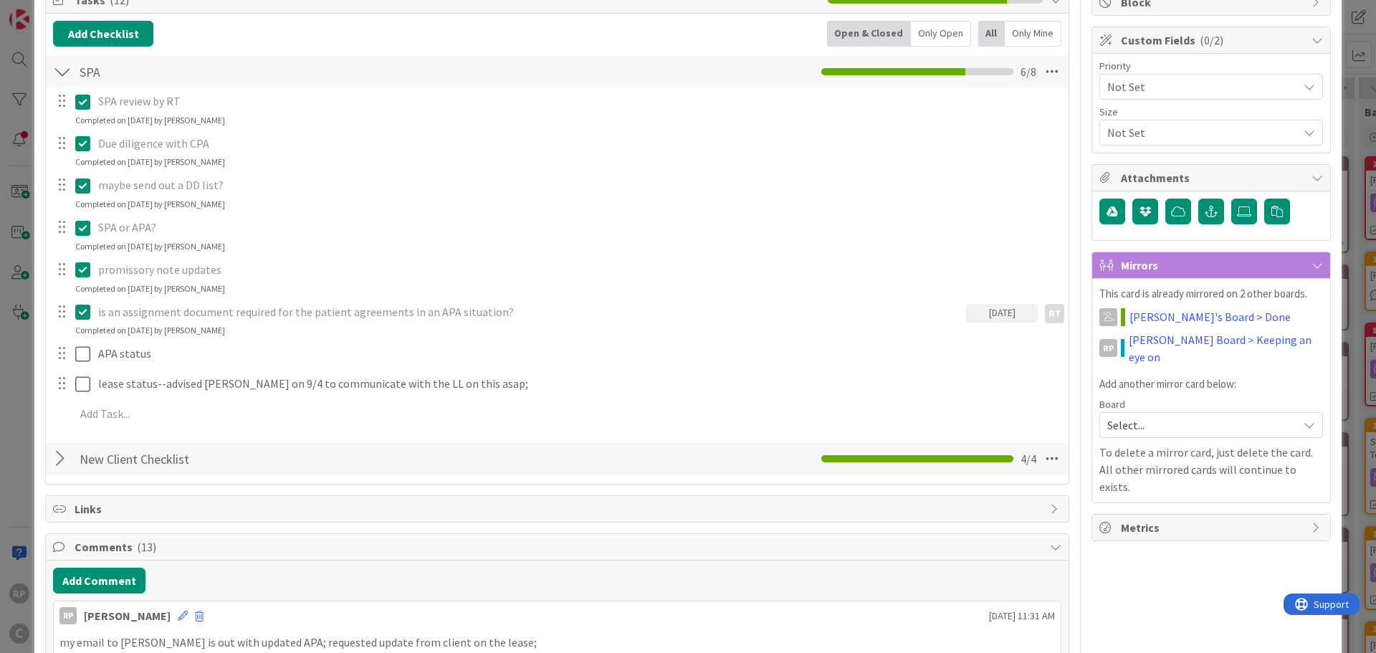
scroll to position [287, 0]
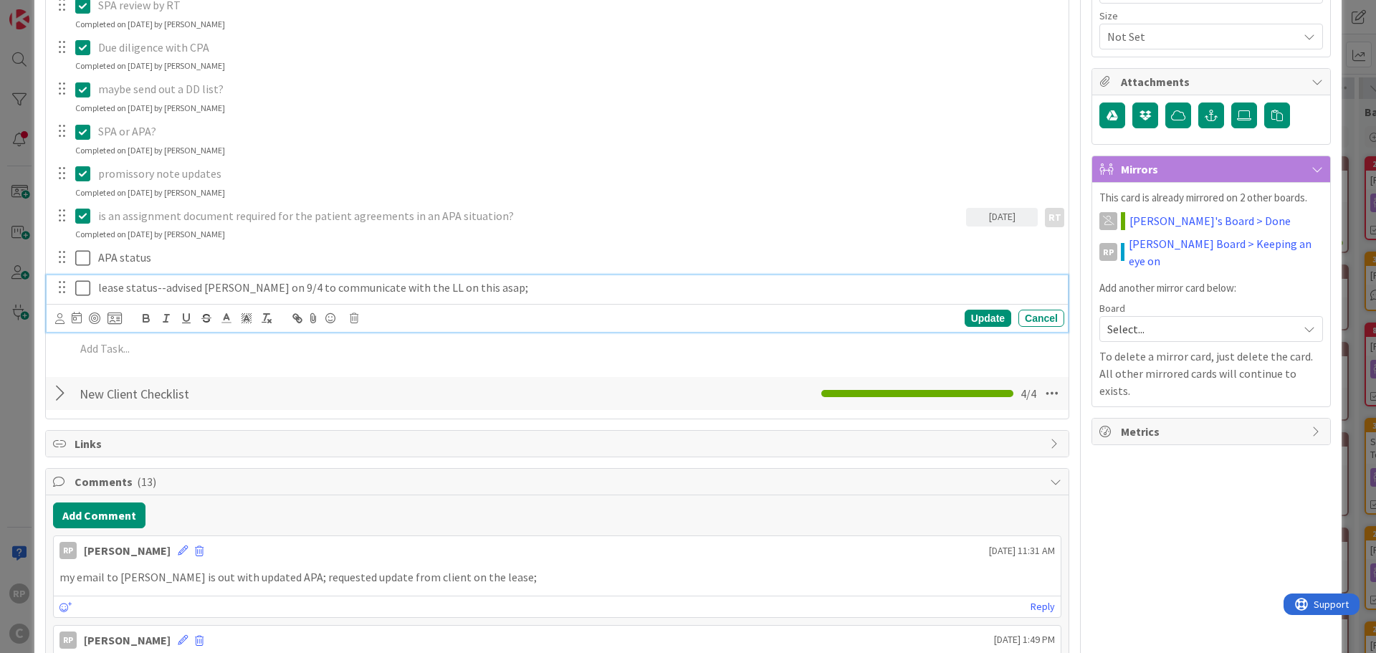
click at [476, 293] on p "lease status--advised Walker on 9/4 to communicate with the LL on this asap;" at bounding box center [578, 287] width 960 height 16
click at [980, 328] on div "Update Cancel" at bounding box center [559, 318] width 1009 height 20
click at [978, 326] on div "Update" at bounding box center [988, 318] width 47 height 17
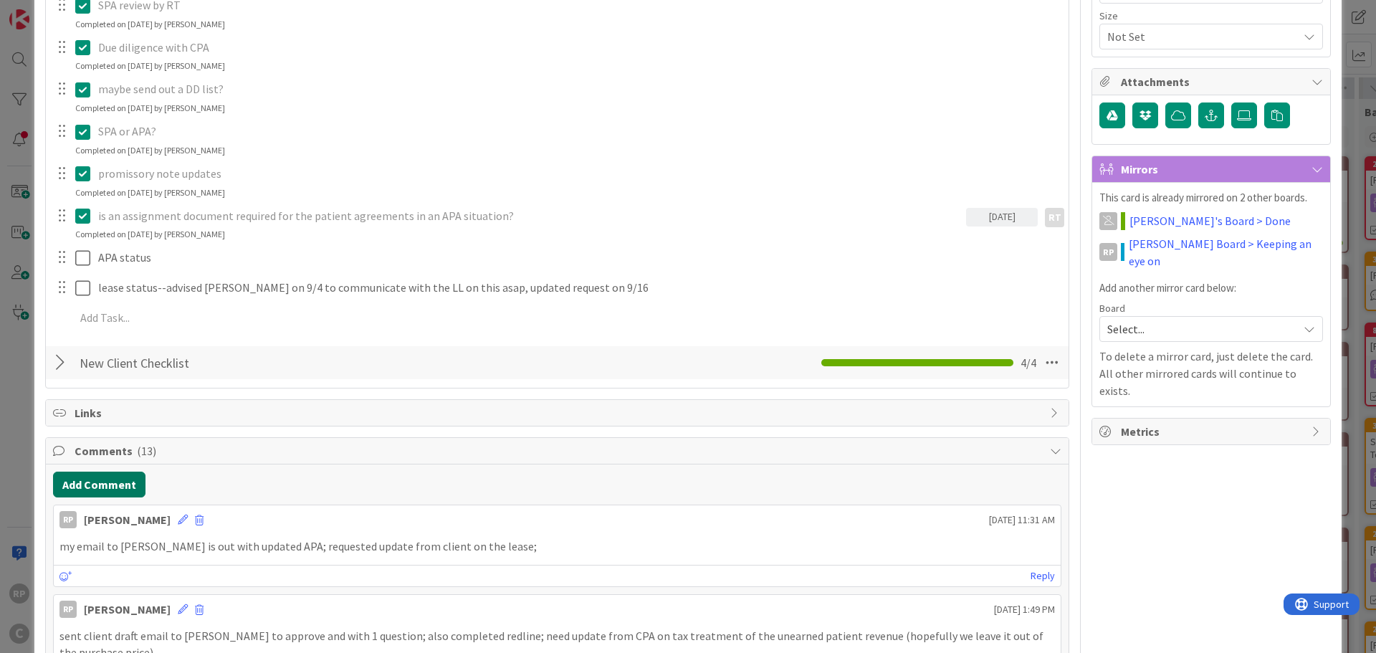
click at [88, 487] on button "Add Comment" at bounding box center [99, 485] width 92 height 26
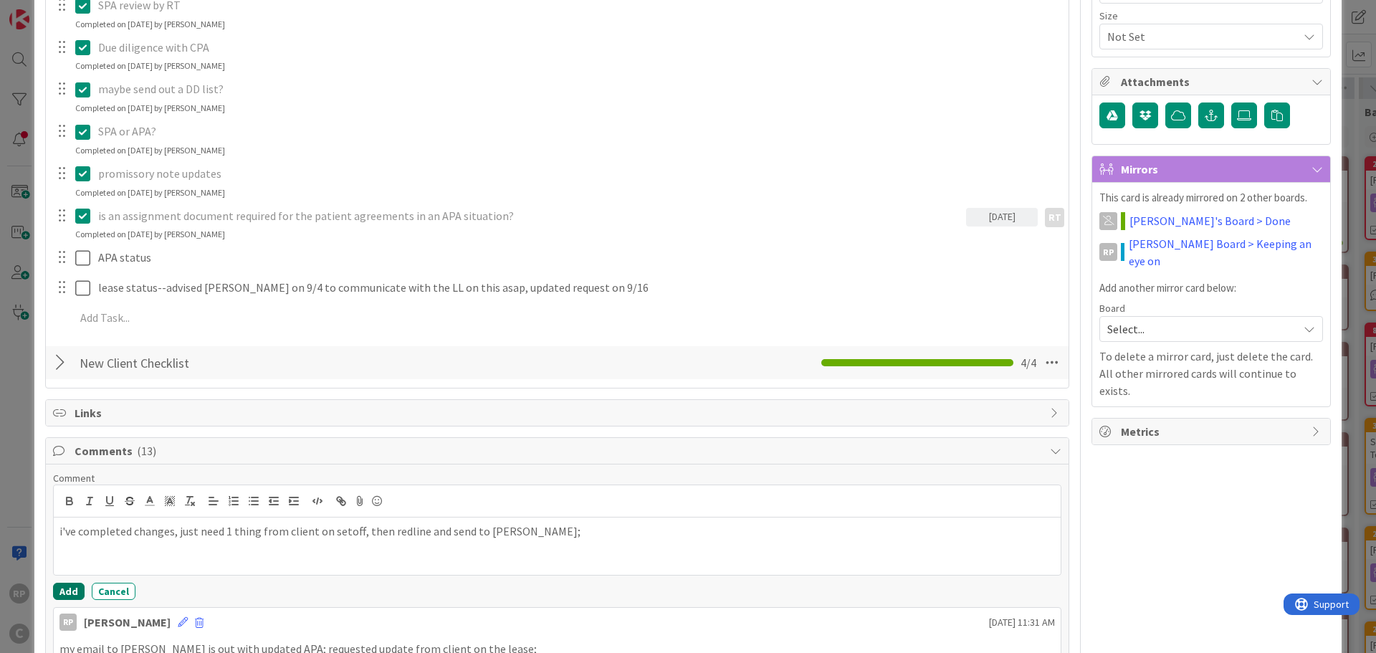
click at [77, 591] on button "Add" at bounding box center [69, 591] width 32 height 17
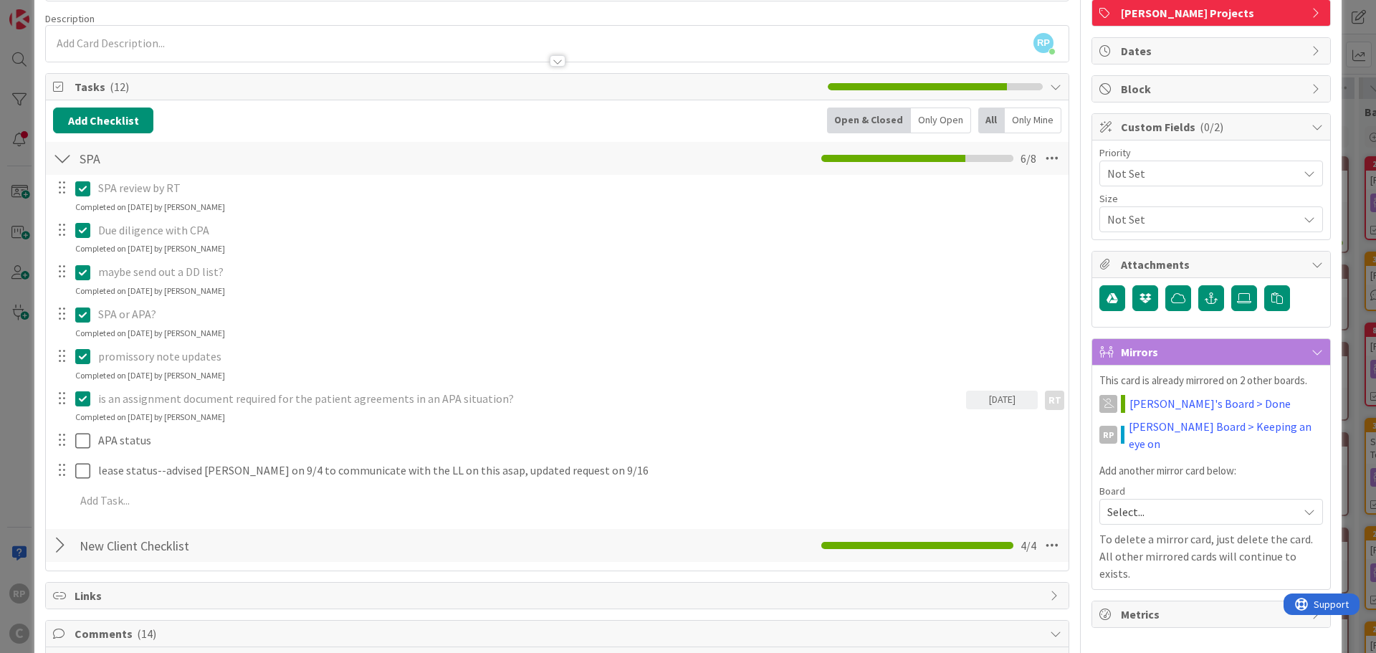
scroll to position [0, 0]
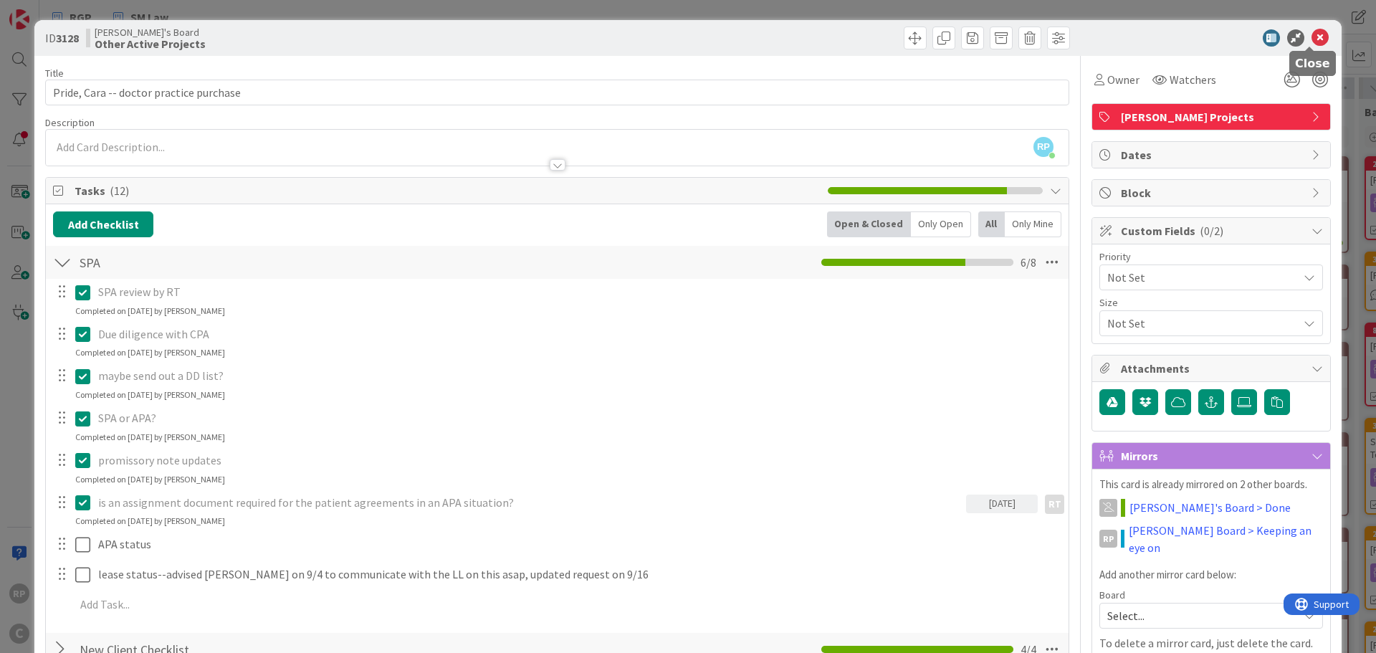
click at [1311, 30] on icon at bounding box center [1319, 37] width 17 height 17
